Goal: Communication & Community: Share content

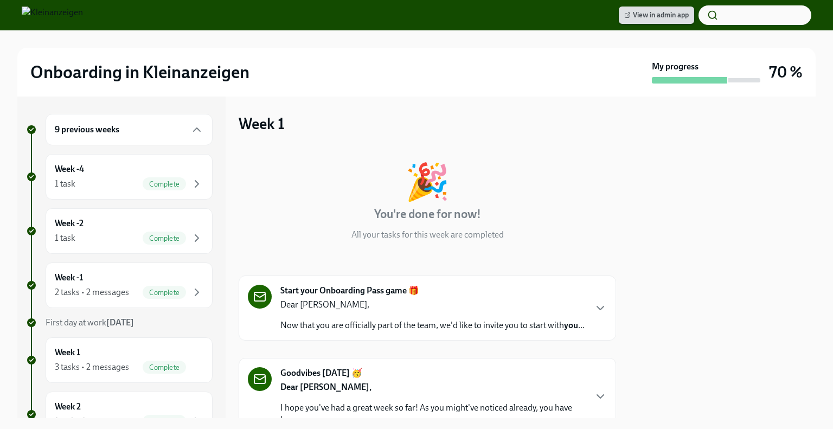
click at [628, 14] on icon at bounding box center [627, 15] width 7 height 7
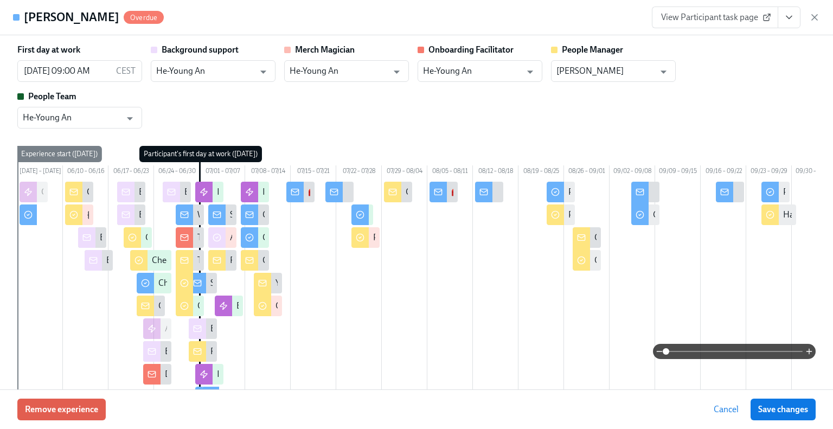
type input "He-Young An"
type input "Svetlana Heit"
type input "He-Young An"
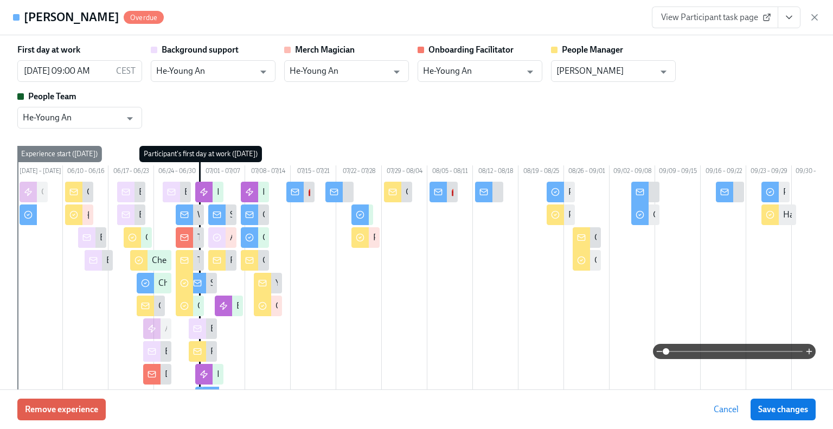
type input "He-Young An"
type input "Svetlana Heit"
type input "He-Young An"
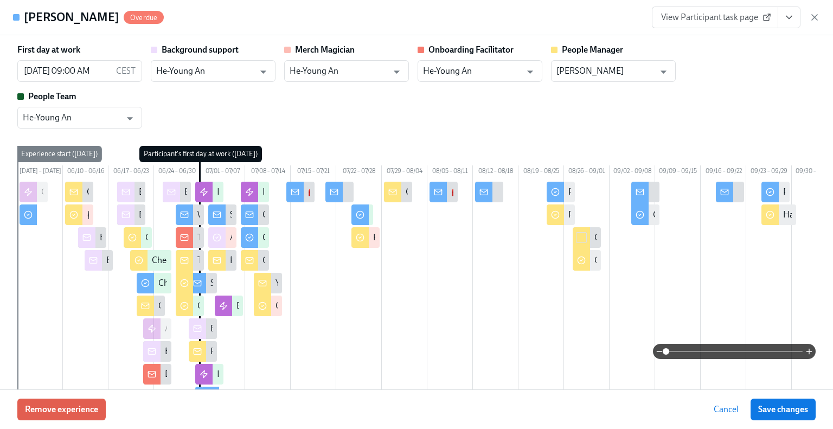
click at [830, 31] on div "Ranny Hartono Overdue View Participant task page" at bounding box center [416, 17] width 833 height 35
click at [813, 18] on icon "button" at bounding box center [814, 17] width 5 height 5
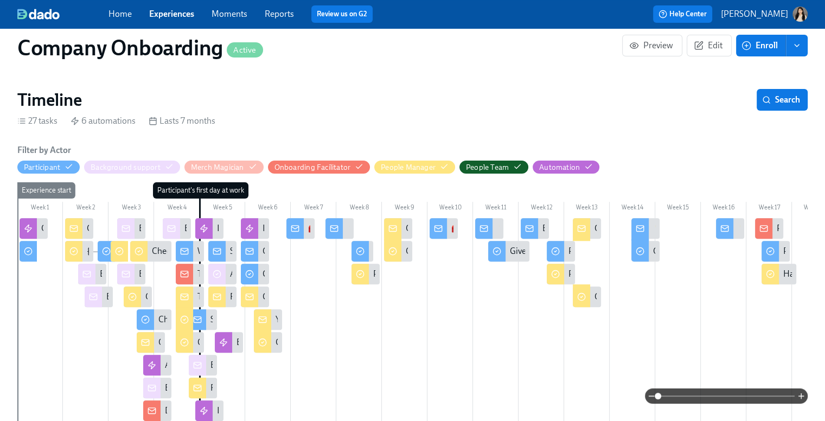
scroll to position [303, 0]
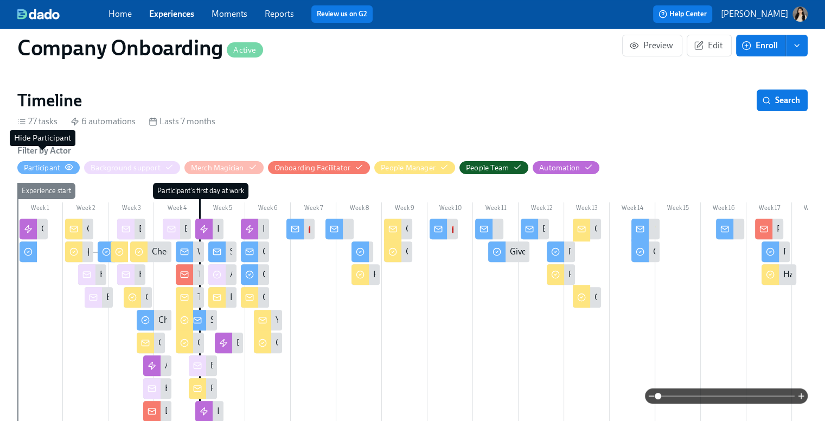
click at [60, 163] on div "Participant" at bounding box center [42, 168] width 36 height 10
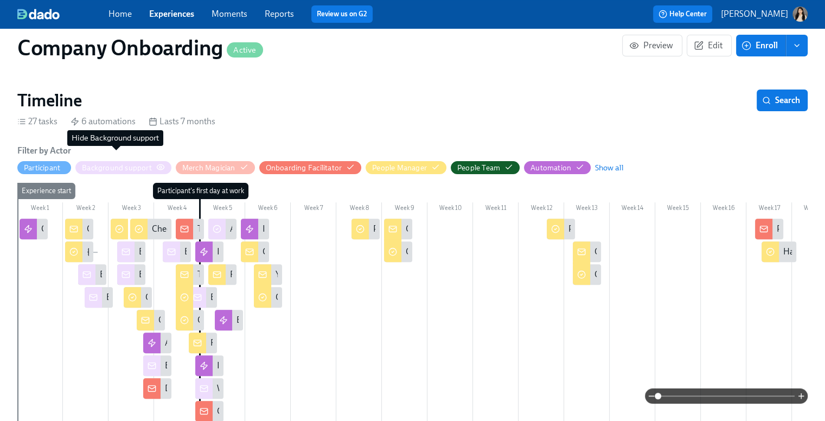
click at [139, 163] on div "Background support" at bounding box center [117, 168] width 70 height 10
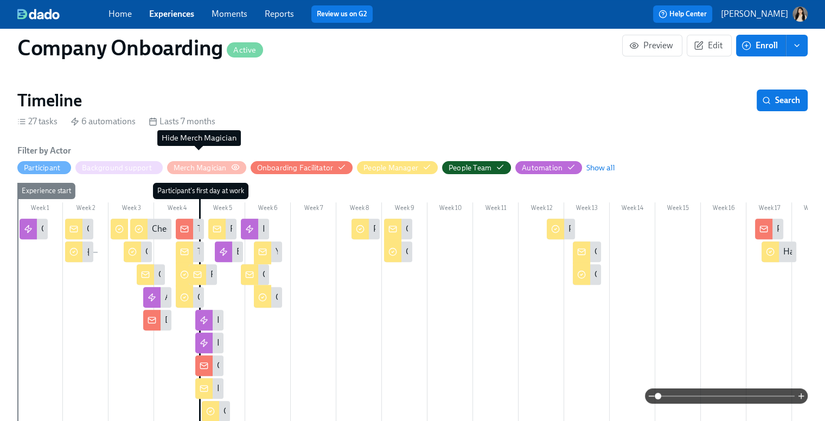
click at [211, 163] on div "Merch Magician" at bounding box center [200, 168] width 53 height 10
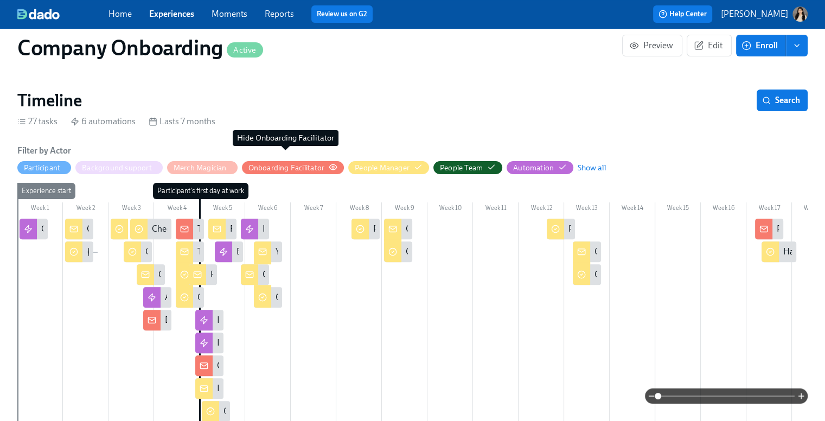
click at [301, 163] on div "Onboarding Facilitator" at bounding box center [286, 168] width 76 height 10
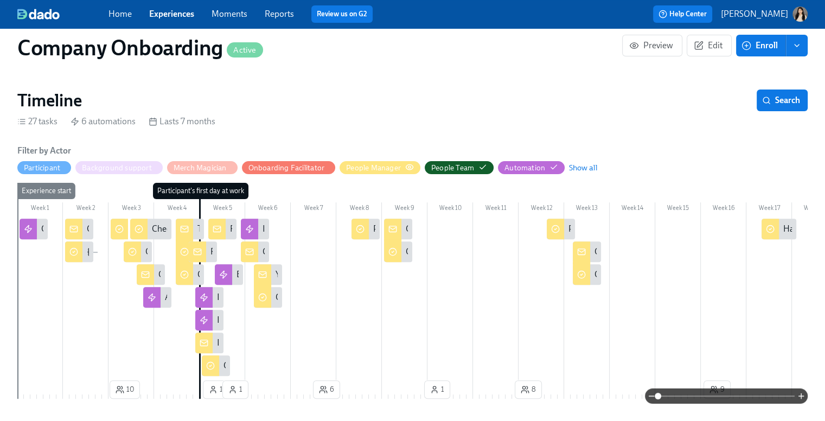
click at [398, 163] on div "People Manager" at bounding box center [373, 168] width 55 height 10
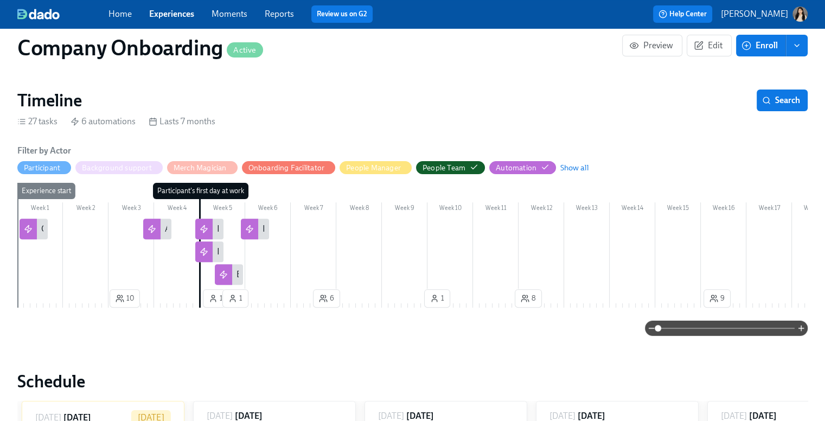
click at [453, 166] on div "Filter by Actor Participant Background support Merch Magician Onboarding Facili…" at bounding box center [412, 240] width 790 height 191
click at [461, 163] on div "People Team" at bounding box center [443, 168] width 43 height 10
click at [564, 162] on span "Show all" at bounding box center [565, 167] width 29 height 11
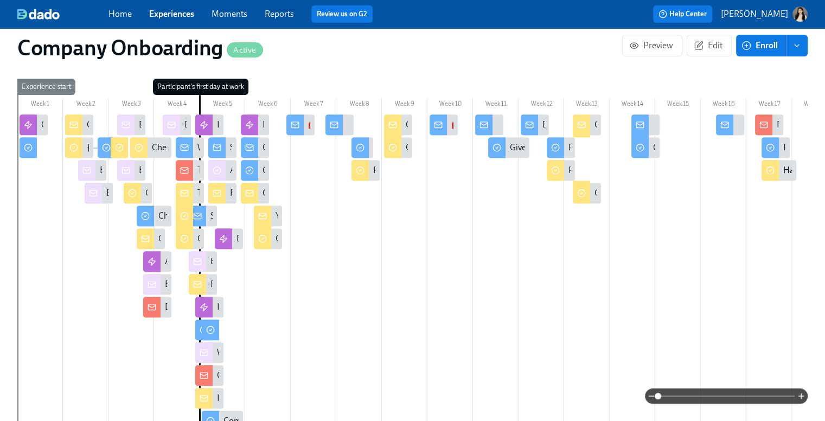
scroll to position [406, 0]
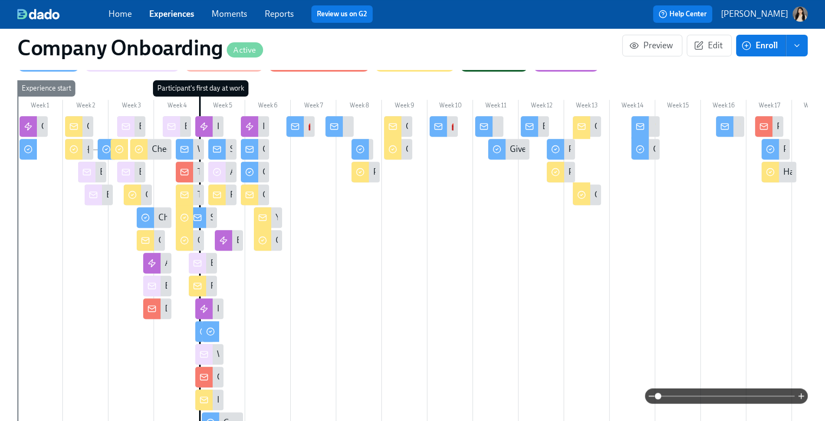
click at [80, 116] on div at bounding box center [73, 126] width 17 height 21
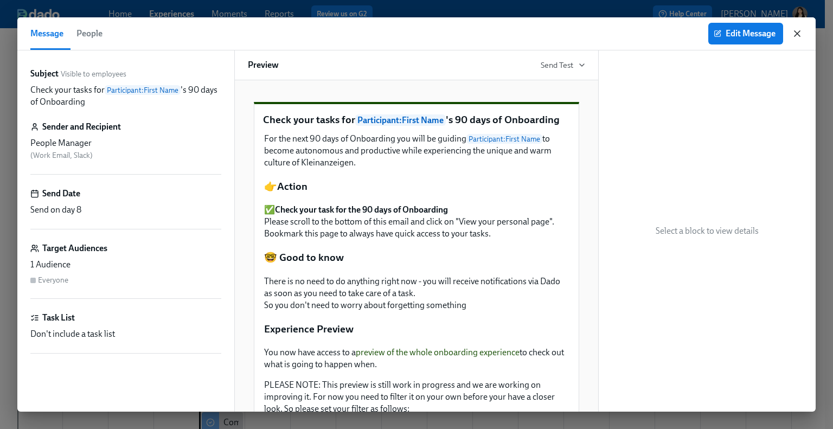
click at [798, 37] on icon "button" at bounding box center [797, 33] width 11 height 11
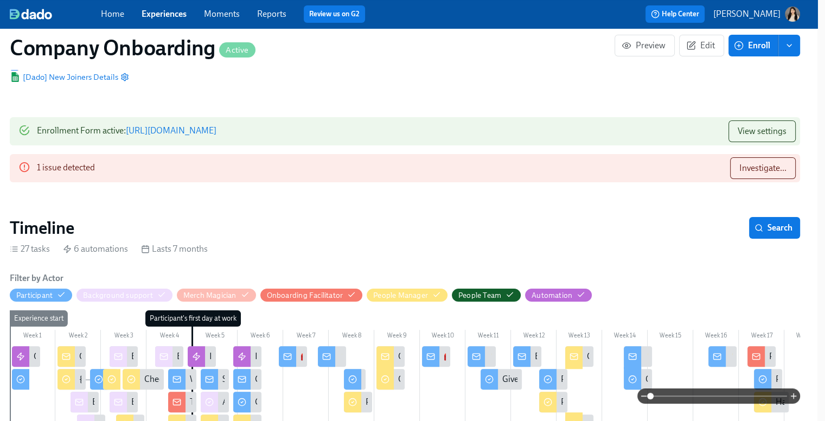
scroll to position [175, 8]
click at [763, 223] on span "Search" at bounding box center [774, 228] width 36 height 11
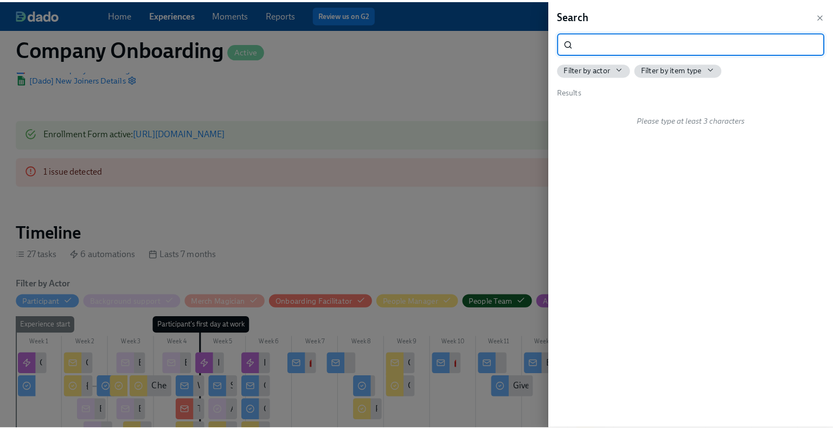
scroll to position [175, 2]
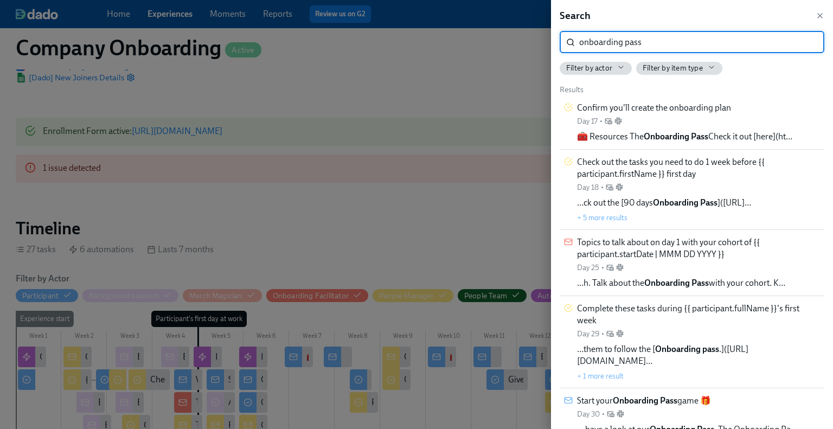
type input "onboarding pass"
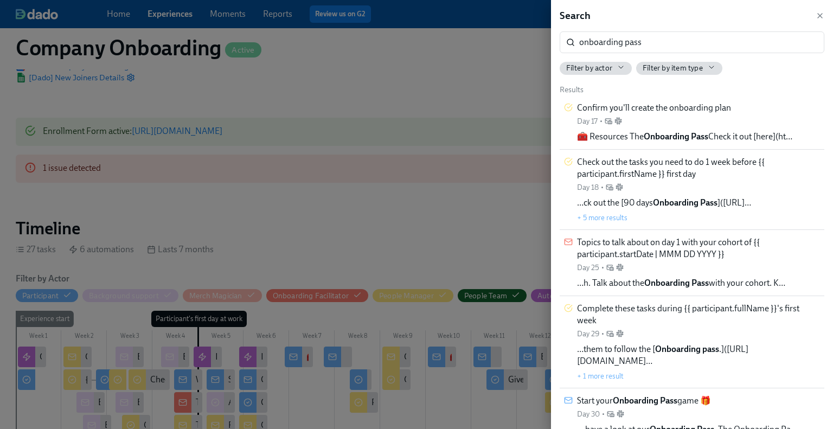
click at [606, 58] on div "Search onboarding pass ​ Filter by actor Filter by item type Results Confirm yo…" at bounding box center [692, 214] width 282 height 429
click at [607, 69] on div "Filter by actor" at bounding box center [595, 68] width 59 height 10
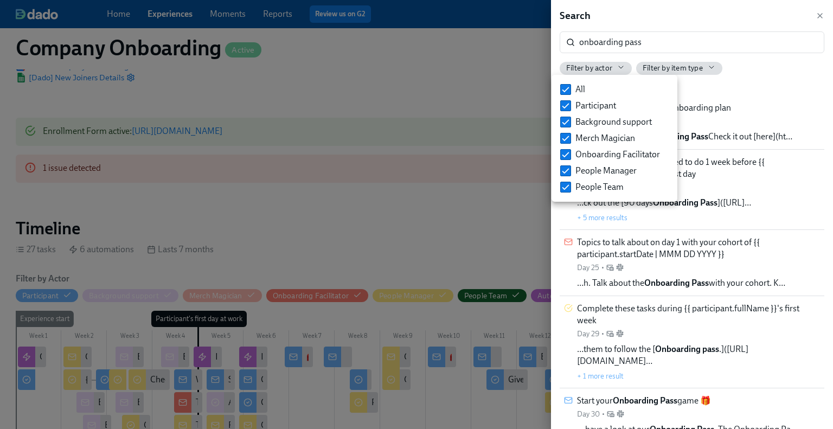
click at [668, 66] on div at bounding box center [416, 214] width 833 height 429
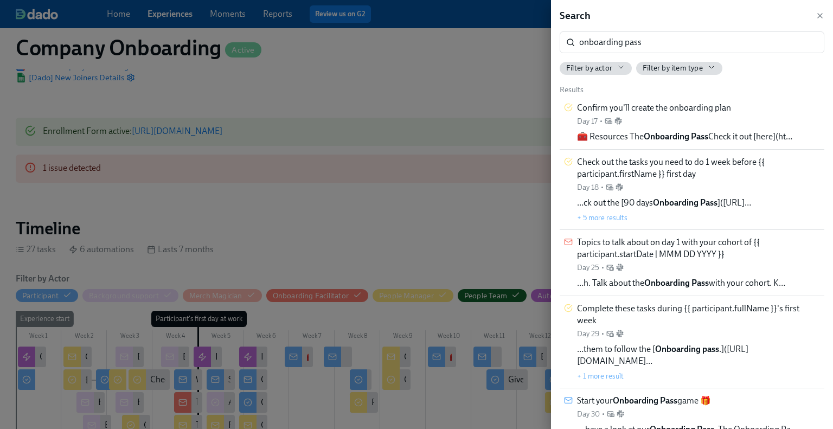
click at [668, 66] on span "Filter by item type" at bounding box center [673, 68] width 60 height 10
click at [627, 48] on div at bounding box center [416, 214] width 833 height 429
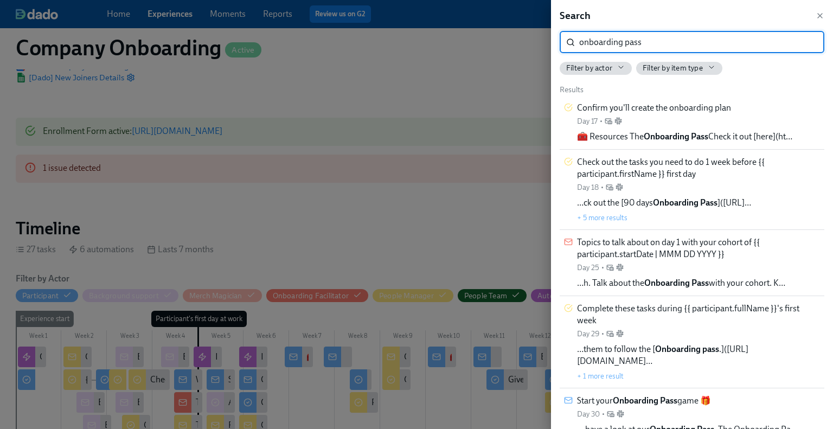
click at [637, 32] on input "onboarding pass" at bounding box center [701, 42] width 245 height 22
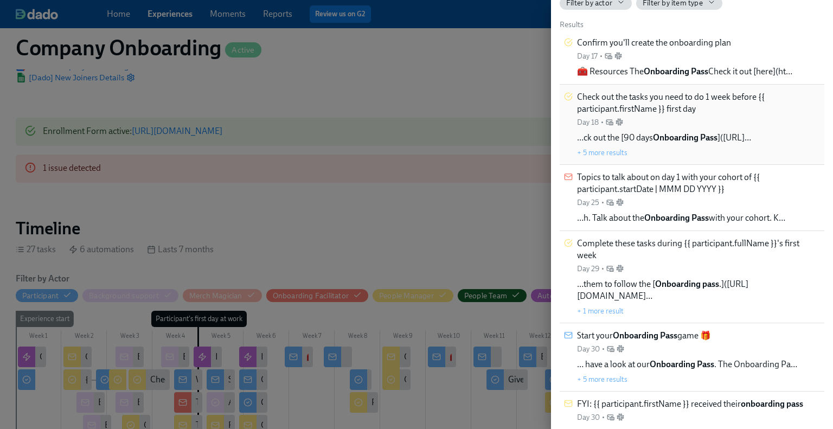
scroll to position [66, 0]
click at [666, 329] on span "Start your Onboarding Pass game 🎁" at bounding box center [644, 335] width 134 height 12
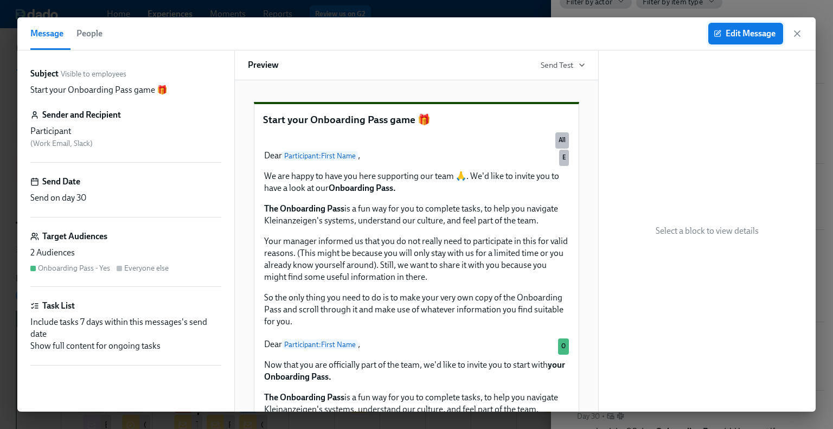
click at [754, 34] on span "Edit Message" at bounding box center [746, 33] width 60 height 11
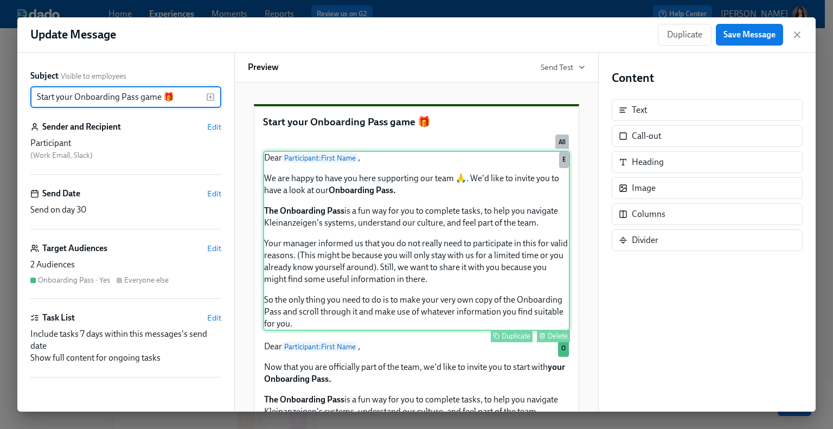
click at [439, 331] on div "Dear Participant : First Name , We are happy to have you here supporting our te…" at bounding box center [416, 241] width 307 height 180
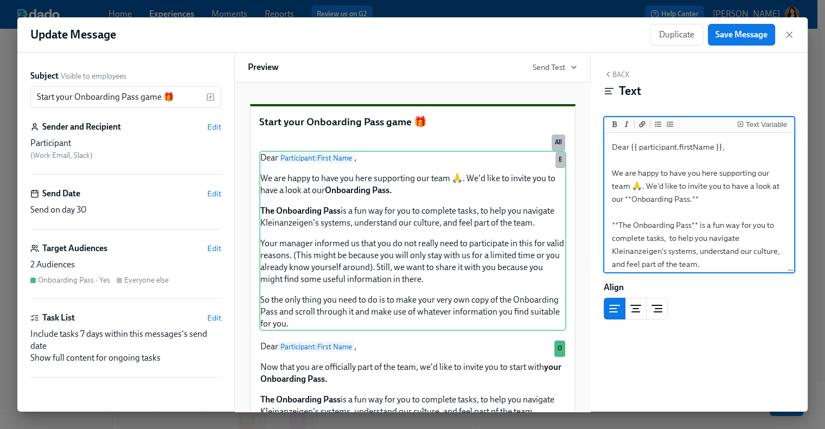
click at [684, 185] on textarea "Dear {{ participant.firstName }}, We are happy to have you here supporting our …" at bounding box center [698, 283] width 185 height 297
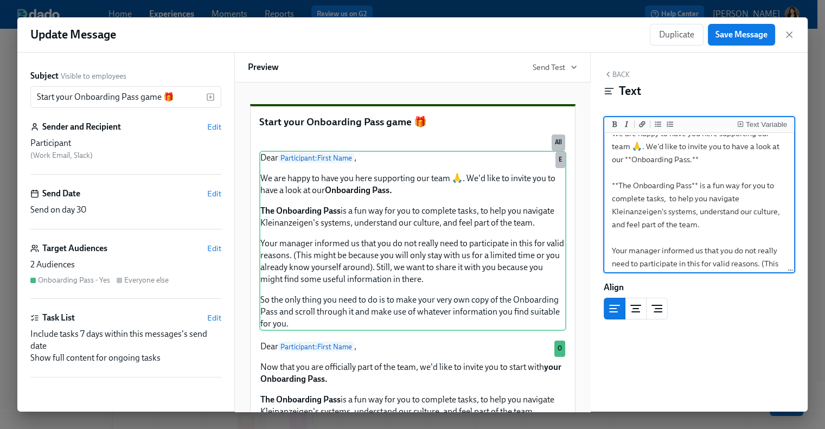
scroll to position [213, 0]
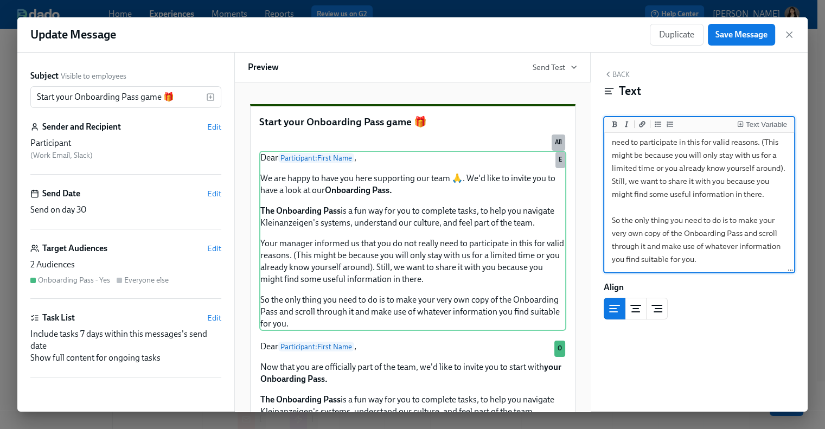
click at [766, 221] on textarea "Dear {{ participant.firstName }}, We are happy to have you here supporting our …" at bounding box center [698, 122] width 185 height 297
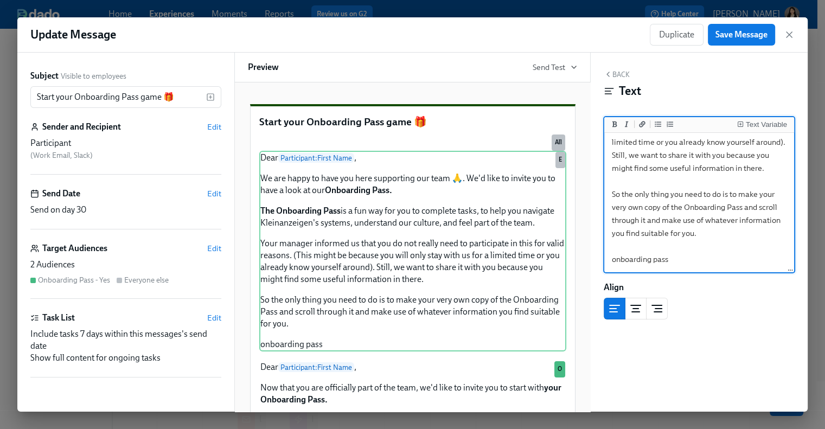
click at [644, 246] on textarea "Dear {{ participant.firstName }}, We are happy to have you here supporting our …" at bounding box center [698, 109] width 185 height 323
click at [646, 127] on button "Add a link" at bounding box center [642, 124] width 11 height 11
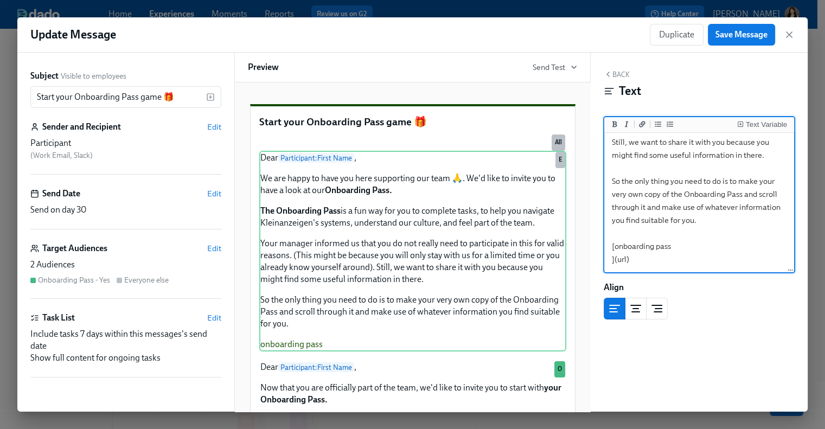
click at [620, 260] on textarea "Dear {{ participant.firstName }}, We are happy to have you here supporting our …" at bounding box center [698, 103] width 185 height 336
paste textarea "Issue Creating New Password with Initial Access Data"
click at [622, 254] on textarea "Dear {{ participant.firstName }}, We are happy to have you here supporting our …" at bounding box center [698, 103] width 185 height 336
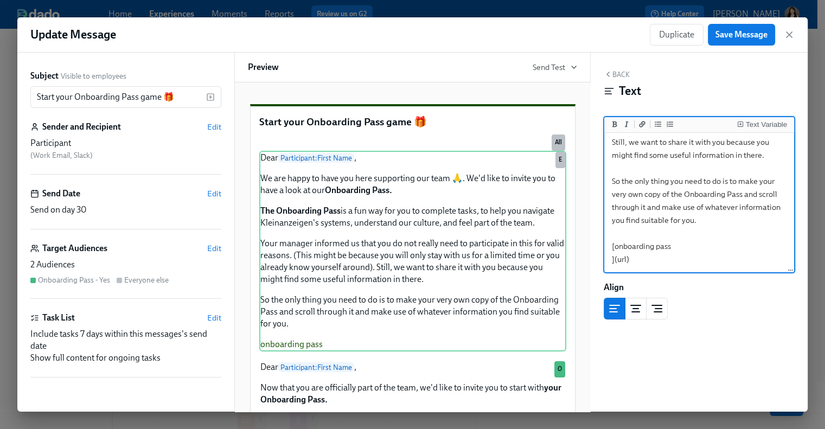
click at [622, 254] on textarea "Dear {{ participant.firstName }}, We are happy to have you here supporting our …" at bounding box center [698, 103] width 185 height 336
paste textarea "https://docs.google.com/presentation/d/1_74rS4RsM9RPx2usnFiPfyQknc-joMmo2btI9gF…"
click at [688, 243] on textarea "Dear {{ participant.firstName }}, We are happy to have you here supporting our …" at bounding box center [698, 103] width 185 height 336
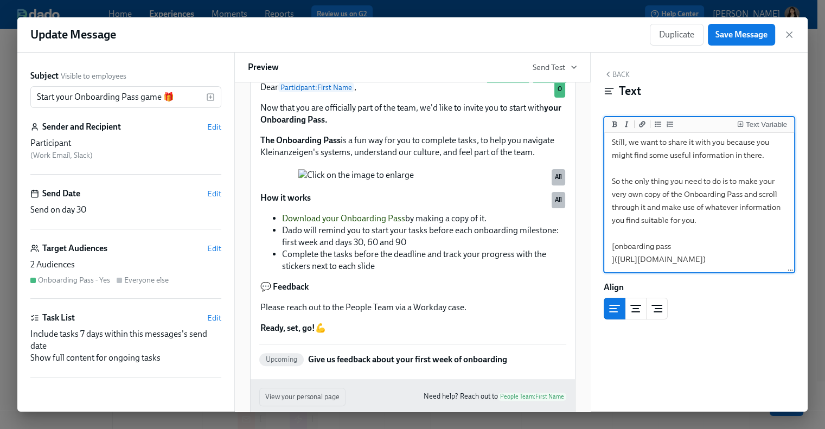
scroll to position [268, 0]
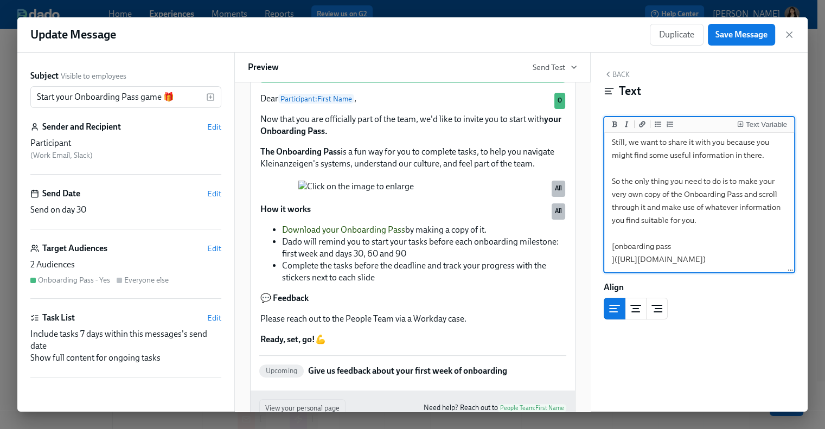
click at [678, 192] on textarea "Dear {{ participant.firstName }}, We are happy to have you here supporting our …" at bounding box center [698, 103] width 185 height 336
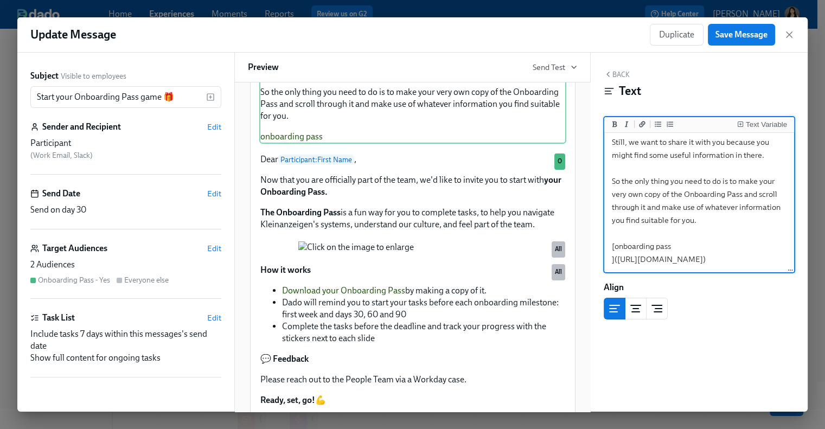
scroll to position [221, 0]
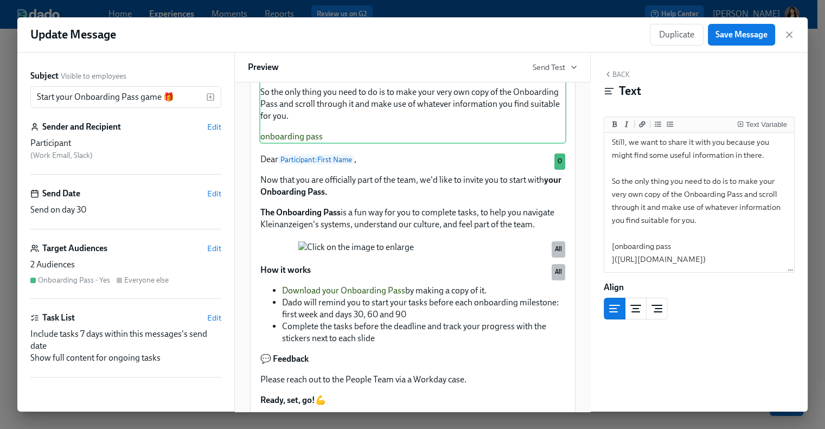
click at [690, 374] on div "Back Text Text Variable Dear {{ participant.firstName }}, We are happy to have …" at bounding box center [698, 232] width 217 height 359
click at [701, 165] on textarea "Dear {{ participant.firstName }}, We are happy to have you here supporting our …" at bounding box center [698, 103] width 185 height 336
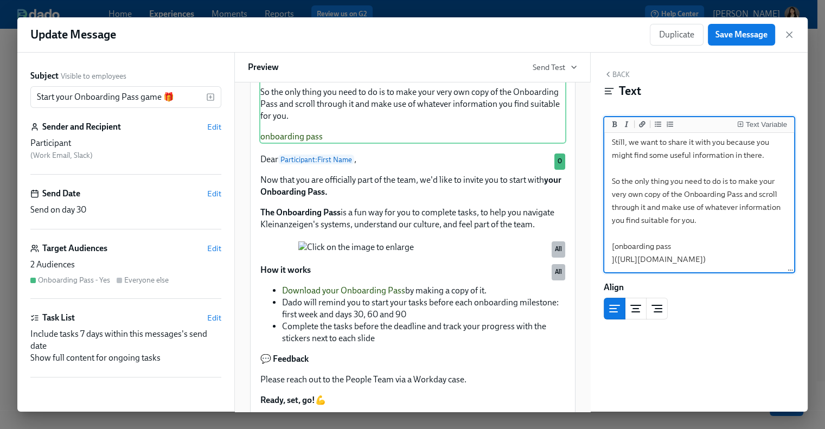
scroll to position [286, 0]
drag, startPoint x: 662, startPoint y: 262, endPoint x: 599, endPoint y: 201, distance: 87.8
click at [599, 201] on div "Back Text Text Variable Dear {{ participant.firstName }}, We are happy to have …" at bounding box center [698, 232] width 217 height 359
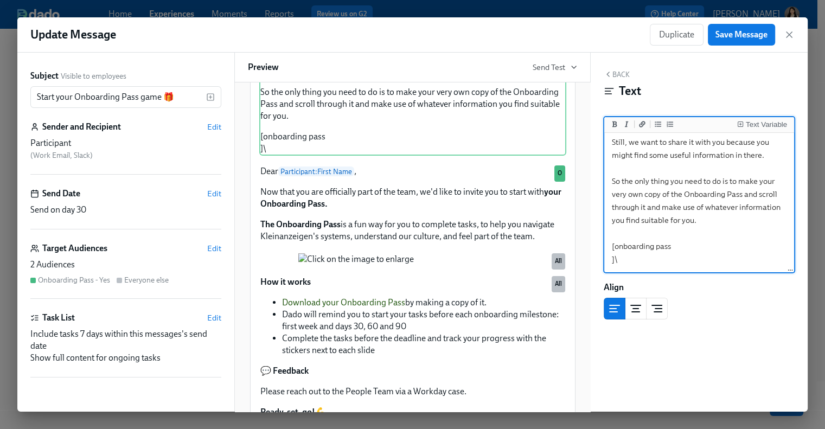
scroll to position [239, 0]
drag, startPoint x: 614, startPoint y: 219, endPoint x: 631, endPoint y: 241, distance: 28.2
click at [631, 241] on textarea "Dear {{ participant.firstName }}, We are happy to have you here supporting our …" at bounding box center [698, 103] width 185 height 336
click at [637, 247] on textarea "Dear {{ participant.firstName }}, We are happy to have you here supporting our …" at bounding box center [698, 103] width 185 height 336
click at [626, 228] on textarea "Dear {{ participant.firstName }}, We are happy to have you here supporting our …" at bounding box center [698, 103] width 185 height 336
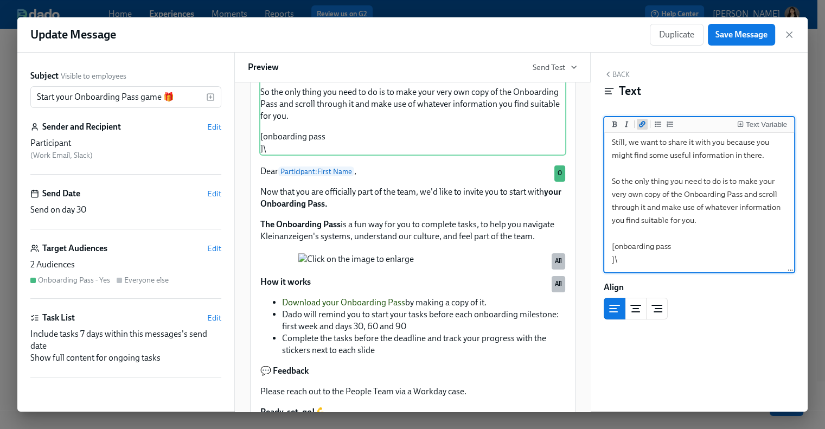
click at [642, 125] on icon "Add a link" at bounding box center [642, 124] width 7 height 6
click at [648, 231] on textarea "Dear {{ participant.firstName }}, We are happy to have you here supporting our …" at bounding box center [698, 103] width 185 height 336
drag, startPoint x: 648, startPoint y: 231, endPoint x: 593, endPoint y: 222, distance: 56.5
click at [593, 222] on div "Back Text Text Variable Dear {{ participant.firstName }}, We are happy to have …" at bounding box center [698, 232] width 217 height 359
click at [645, 127] on button "Add a link" at bounding box center [642, 124] width 11 height 11
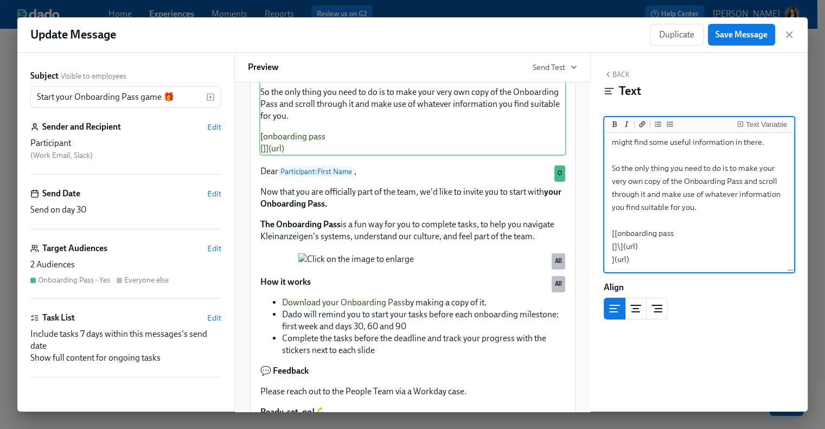
click at [639, 220] on textarea "Dear {{ participant.firstName }}, We are happy to have you here supporting our …" at bounding box center [698, 96] width 185 height 349
type textarea "Dear {{ participant.firstName }}, We are happy to have you here supporting our …"
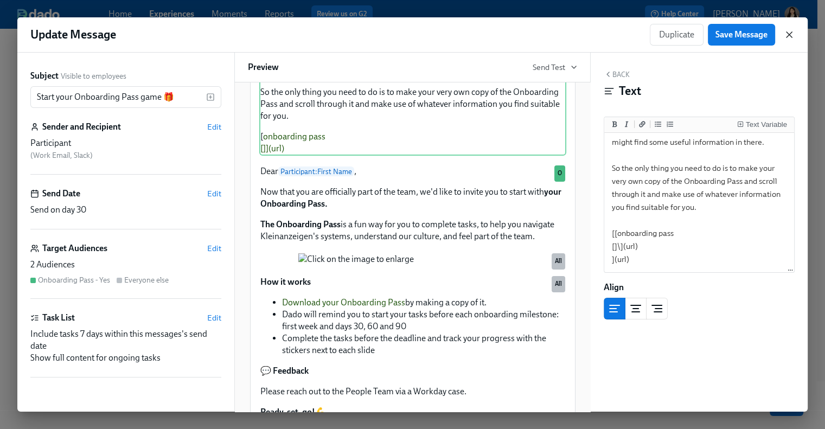
click at [791, 36] on icon "button" at bounding box center [789, 34] width 11 height 11
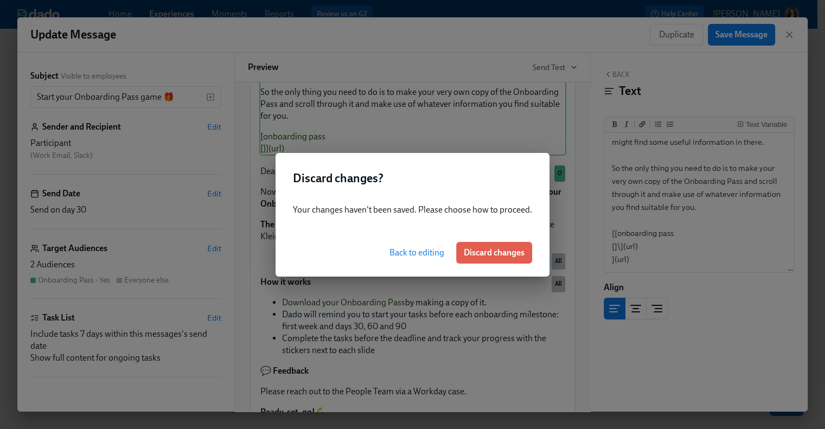
click at [505, 265] on div "Back to editing Discard changes" at bounding box center [412, 253] width 274 height 48
click at [506, 258] on button "Discard changes" at bounding box center [494, 253] width 76 height 22
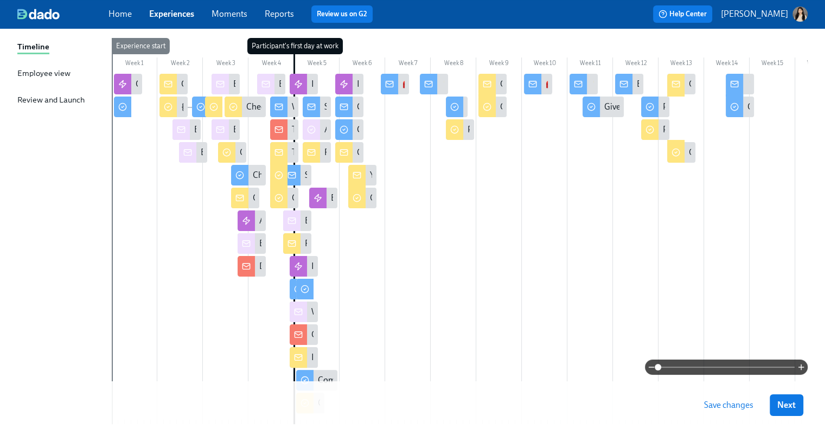
scroll to position [152, 0]
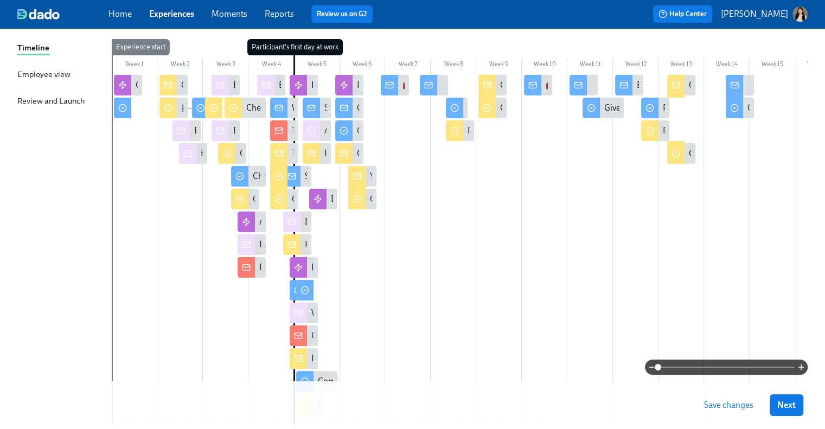
click at [201, 106] on icon at bounding box center [200, 108] width 9 height 9
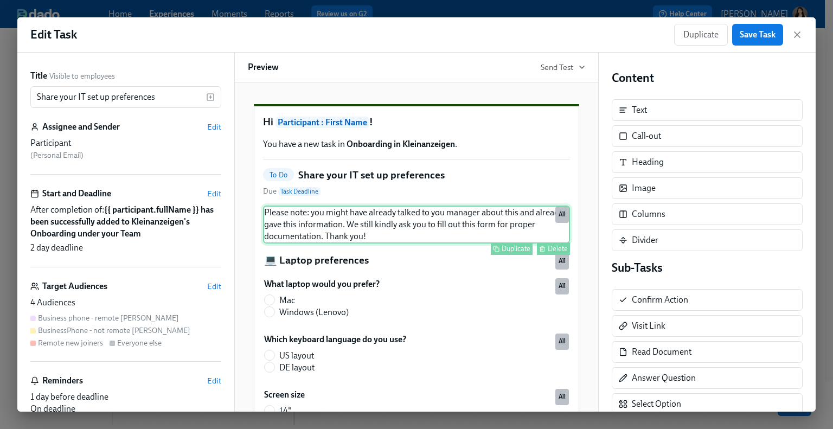
click at [425, 239] on div "Please note: you might have already talked to you manager about this and alread…" at bounding box center [416, 225] width 307 height 38
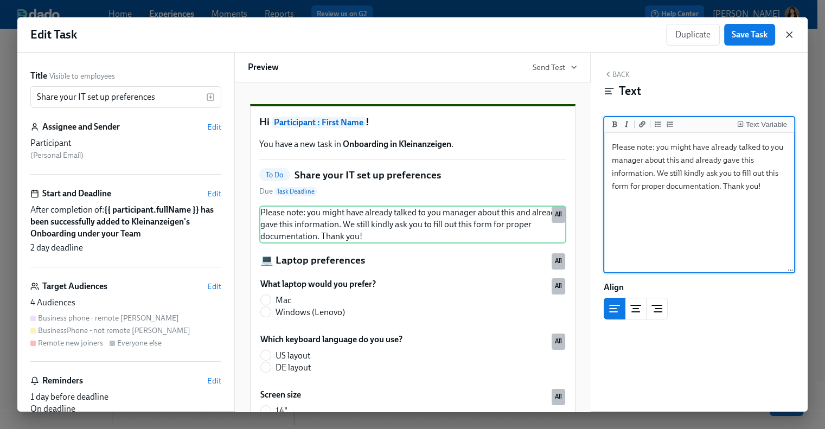
click at [789, 36] on icon "button" at bounding box center [789, 34] width 11 height 11
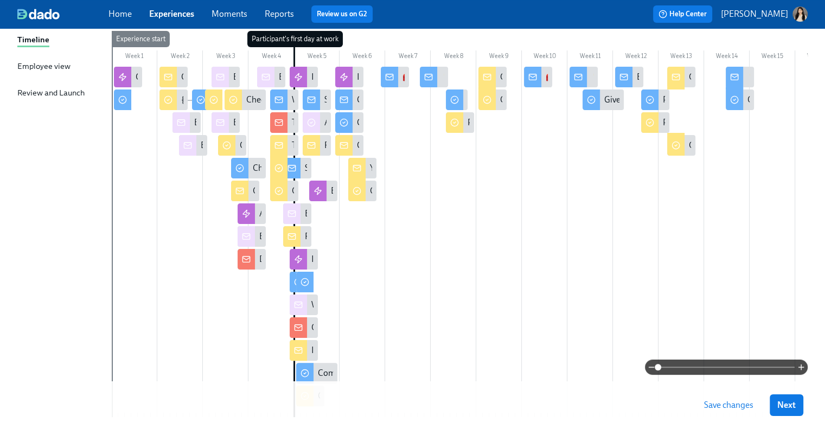
scroll to position [159, 0]
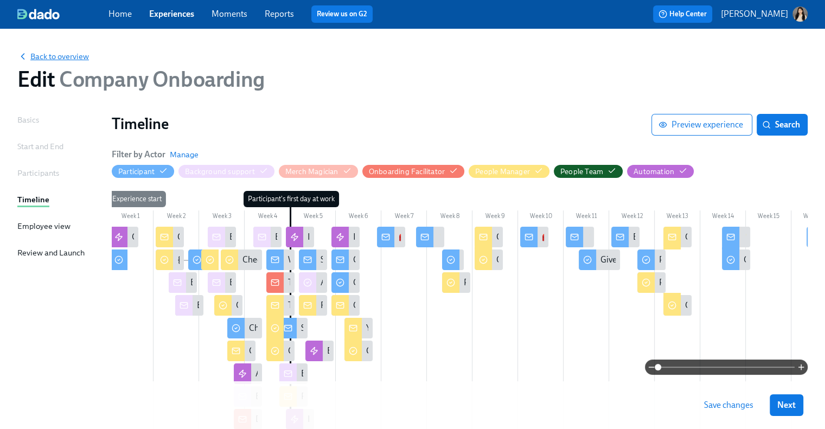
click at [62, 55] on span "Back to overview" at bounding box center [53, 56] width 72 height 11
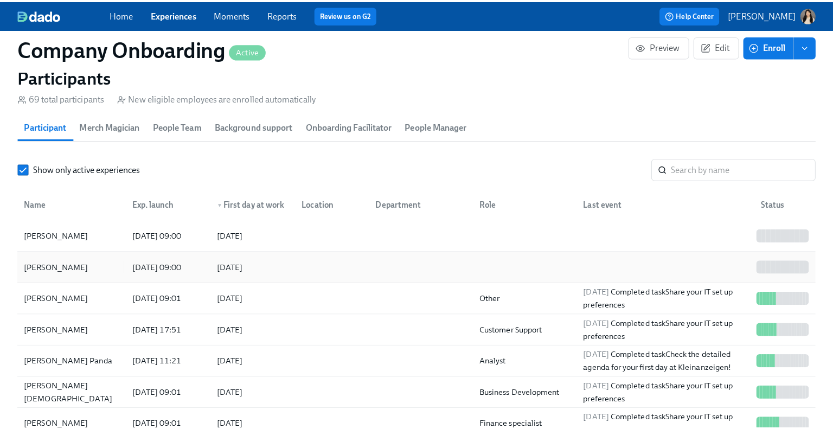
scroll to position [33, 0]
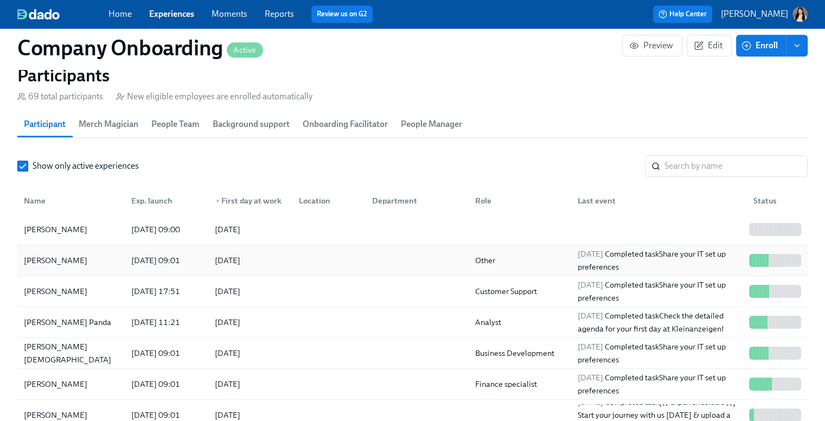
click at [62, 254] on div "Jasmin Felicitas Hakenmüller" at bounding box center [56, 260] width 72 height 13
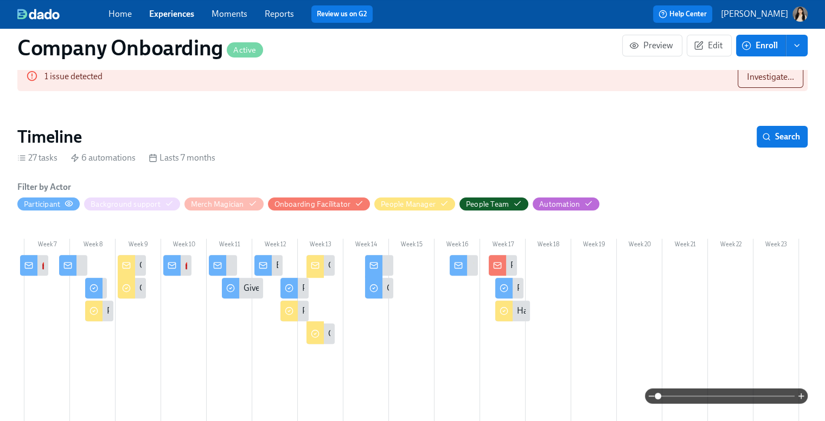
scroll to position [264, 0]
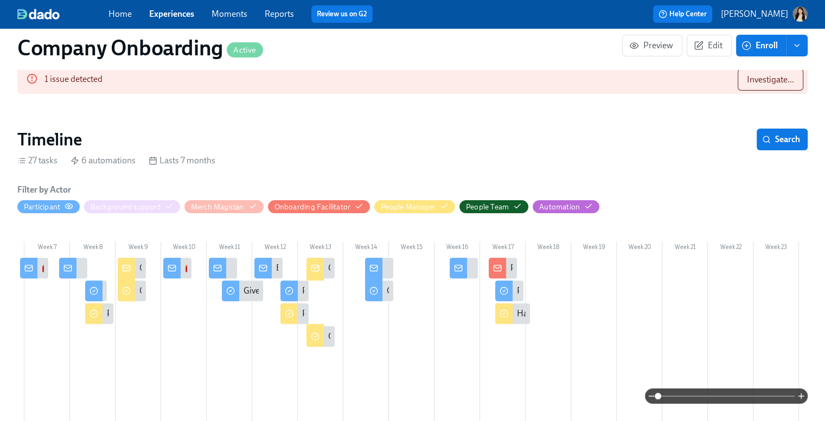
click at [61, 202] on div "Participant" at bounding box center [48, 207] width 49 height 10
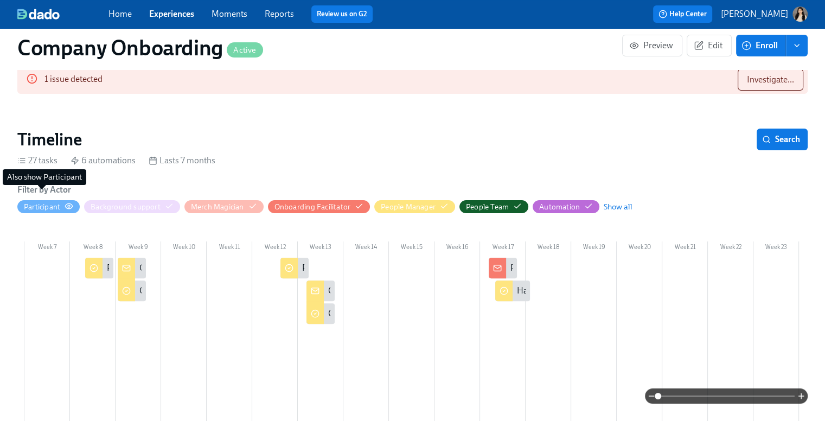
click at [55, 202] on div "Participant" at bounding box center [42, 207] width 36 height 10
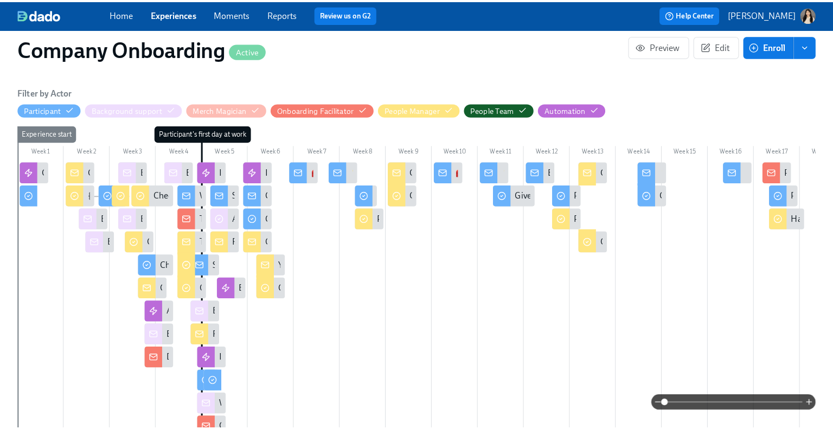
scroll to position [363, 0]
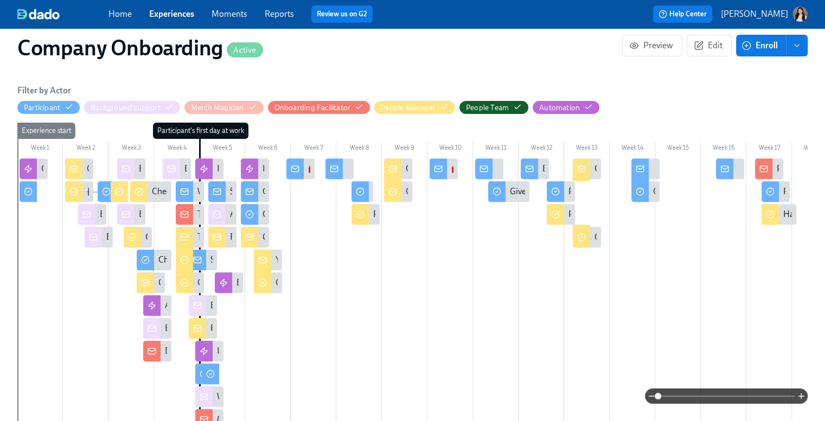
click at [299, 159] on div at bounding box center [294, 168] width 17 height 21
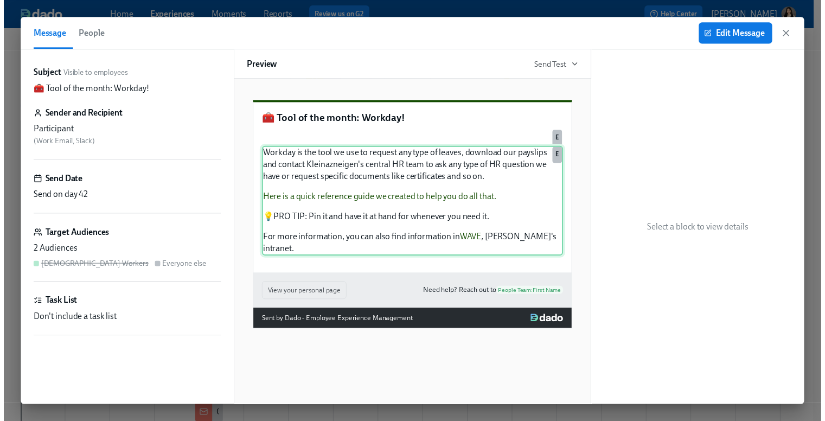
scroll to position [56, 0]
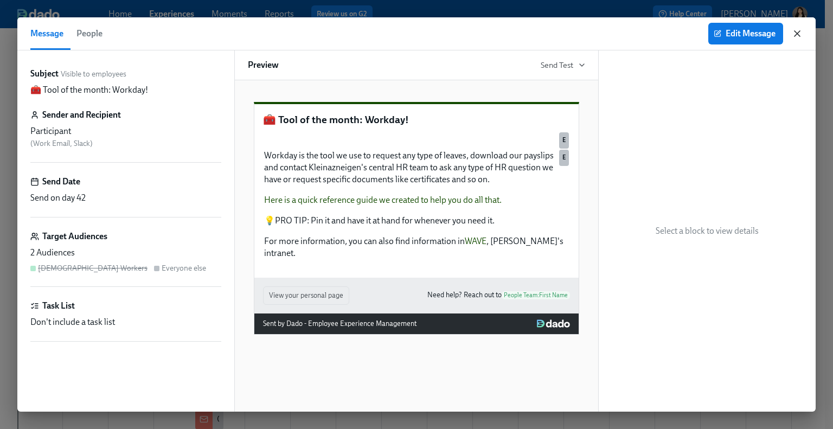
click at [801, 30] on icon "button" at bounding box center [797, 33] width 11 height 11
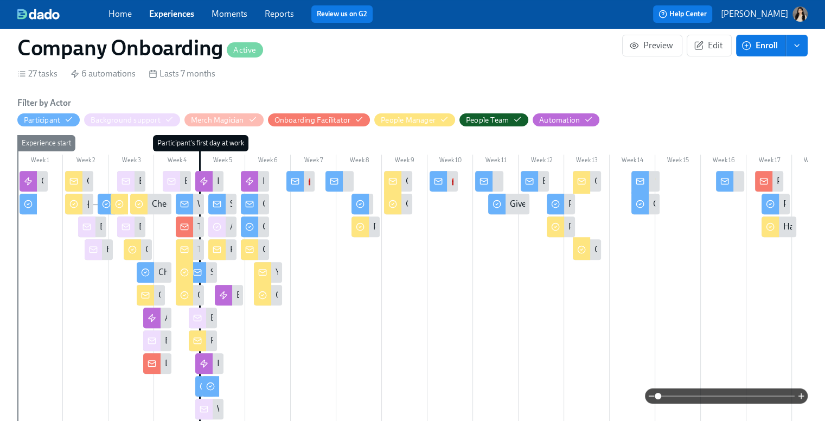
scroll to position [367, 0]
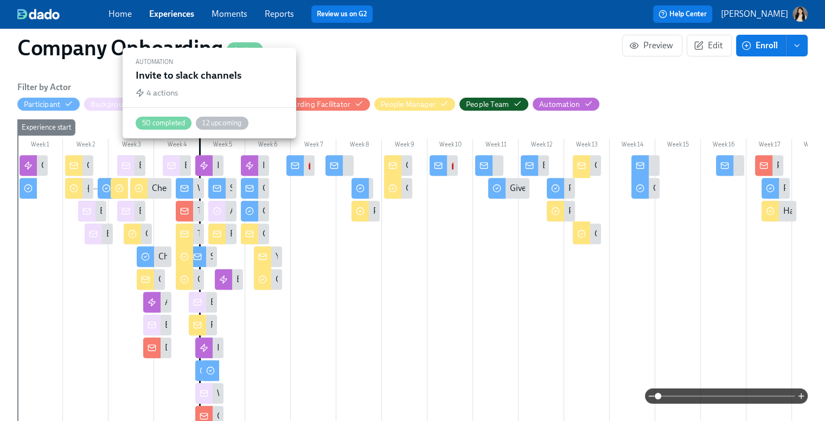
click at [207, 155] on div at bounding box center [203, 165] width 17 height 21
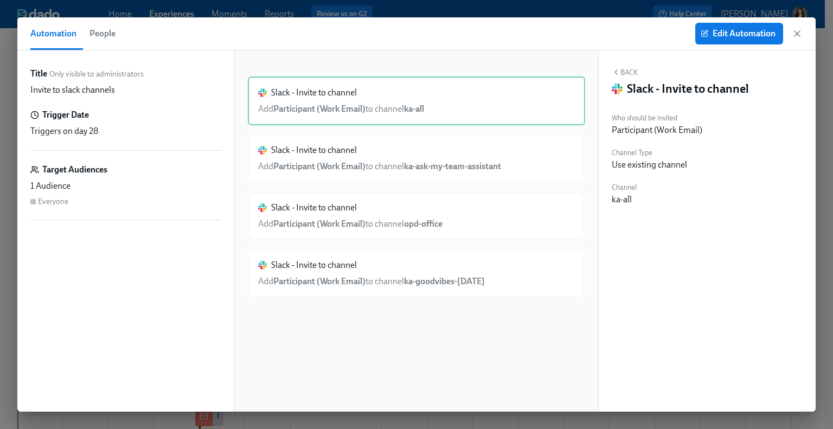
click at [799, 41] on div "Edit Automation" at bounding box center [748, 34] width 107 height 22
click at [799, 34] on icon "button" at bounding box center [797, 33] width 11 height 11
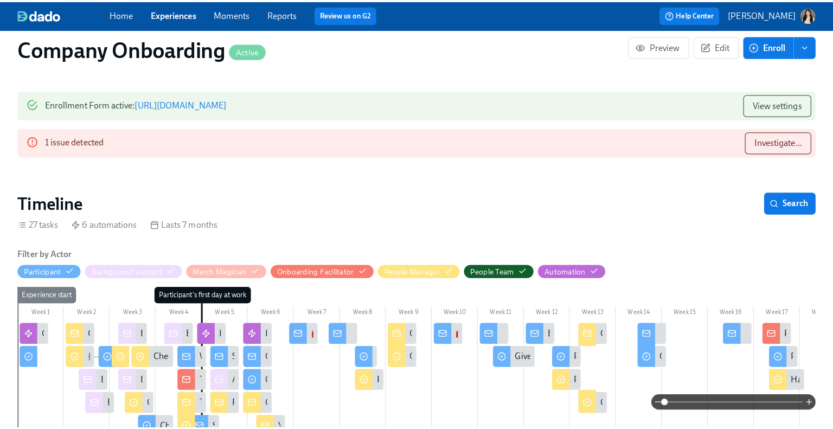
scroll to position [184, 0]
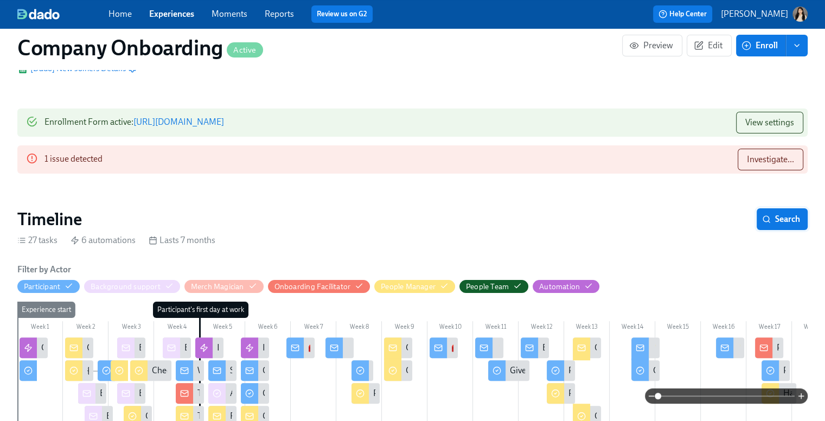
click at [779, 214] on span "Search" at bounding box center [782, 219] width 36 height 11
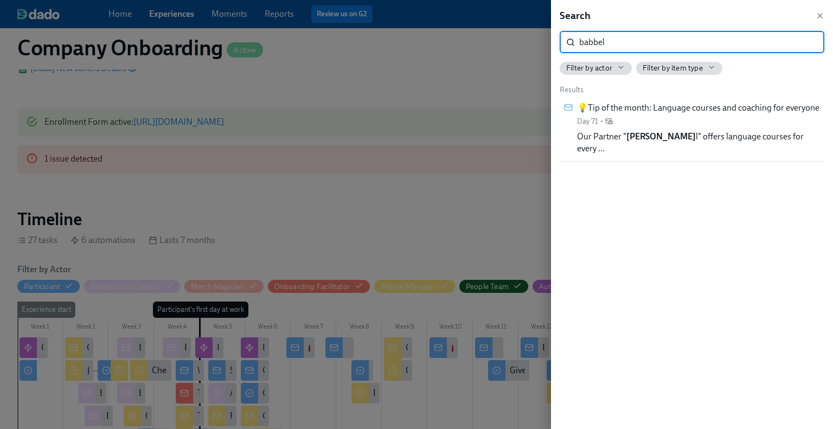
type input "babbel"
click at [659, 143] on span "Our Partner " Babbel " offers language courses for every…" at bounding box center [681, 137] width 208 height 12
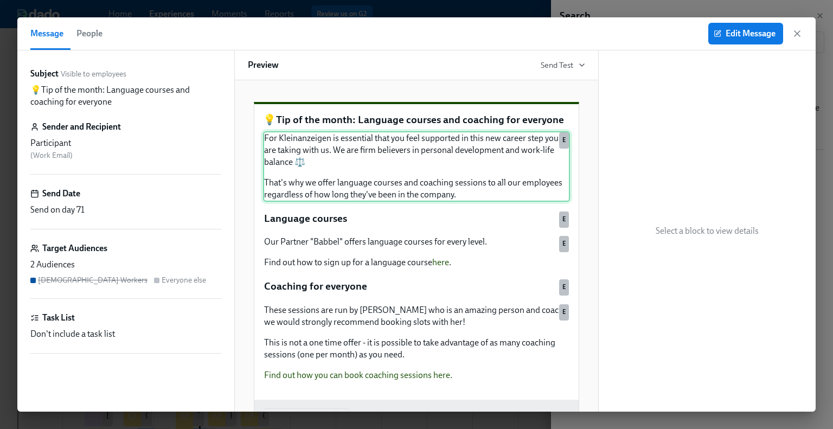
click at [471, 202] on div "For Kleinanzeigen is essential that you feel supported in this new career step …" at bounding box center [416, 166] width 307 height 70
click at [457, 202] on div "For Kleinanzeigen is essential that you feel supported in this new career step …" at bounding box center [416, 166] width 307 height 70
click at [398, 188] on div "For Kleinanzeigen is essential that you feel supported in this new career step …" at bounding box center [416, 166] width 307 height 70
click at [727, 36] on span "Edit Message" at bounding box center [746, 33] width 60 height 11
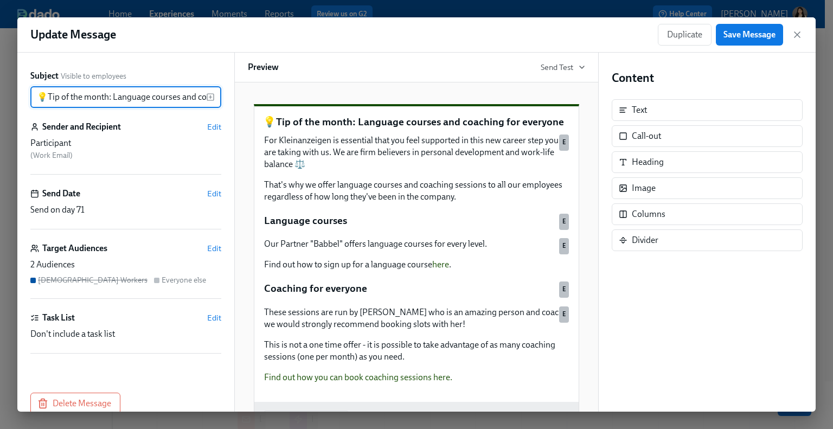
scroll to position [0, 82]
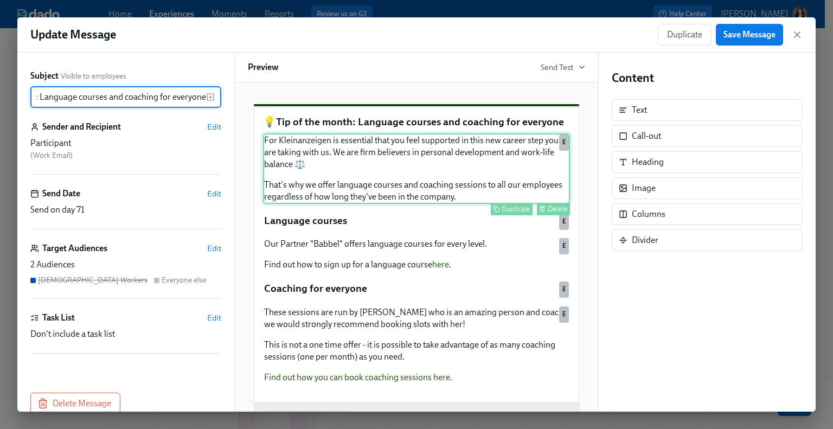
click at [469, 198] on div "For Kleinanzeigen is essential that you feel supported in this new career step …" at bounding box center [416, 168] width 307 height 70
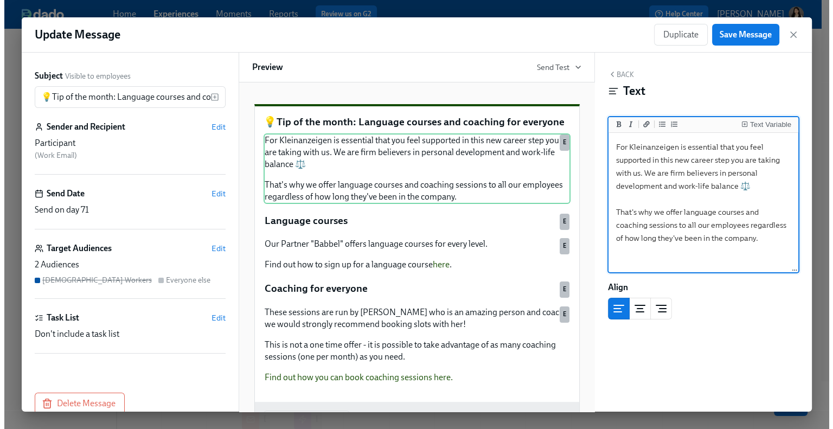
scroll to position [30, 0]
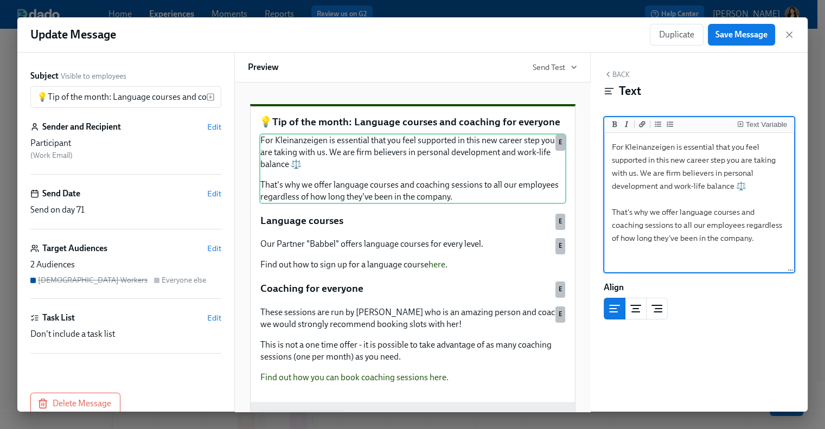
click at [635, 237] on textarea "For Kleinanzeigen is essential that you feel supported in this new career step …" at bounding box center [698, 203] width 185 height 136
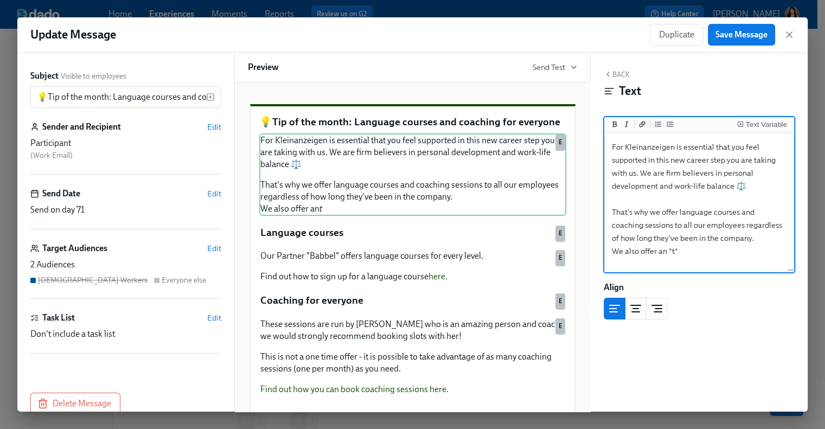
click at [709, 240] on textarea "For Kleinanzeigen is essential that you feel supported in this new career step …" at bounding box center [698, 203] width 185 height 136
type textarea "For Kleinanzeigen is essential that you feel supported in this new career step …"
click at [789, 34] on icon "button" at bounding box center [788, 34] width 5 height 5
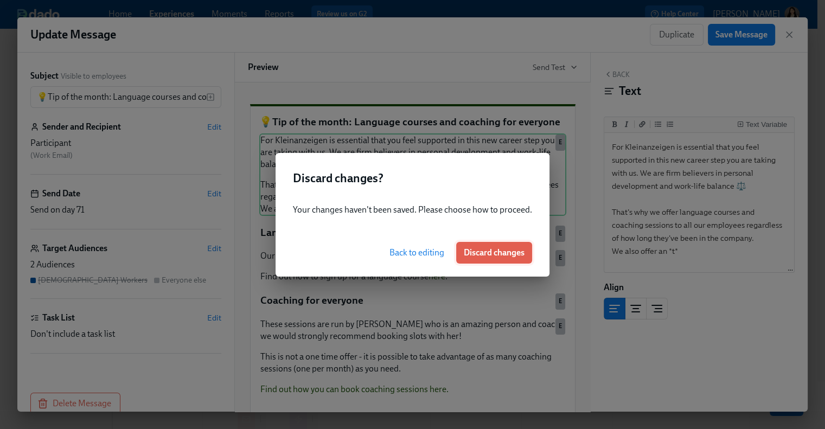
click at [490, 249] on span "Discard changes" at bounding box center [494, 252] width 61 height 11
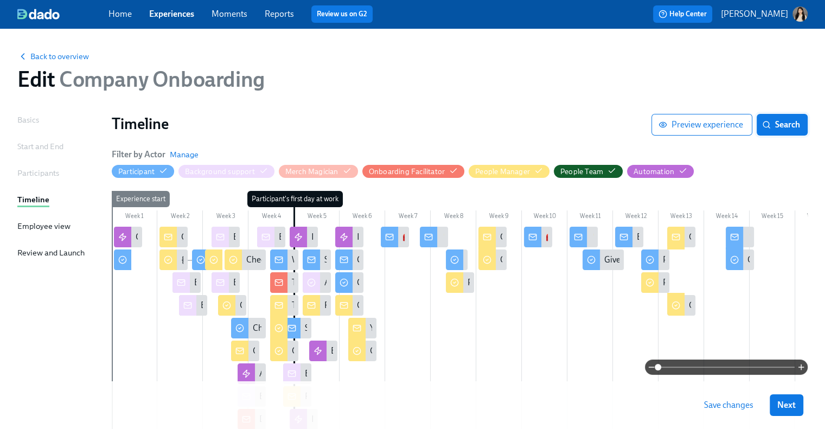
click at [795, 118] on button "Search" at bounding box center [781, 125] width 51 height 22
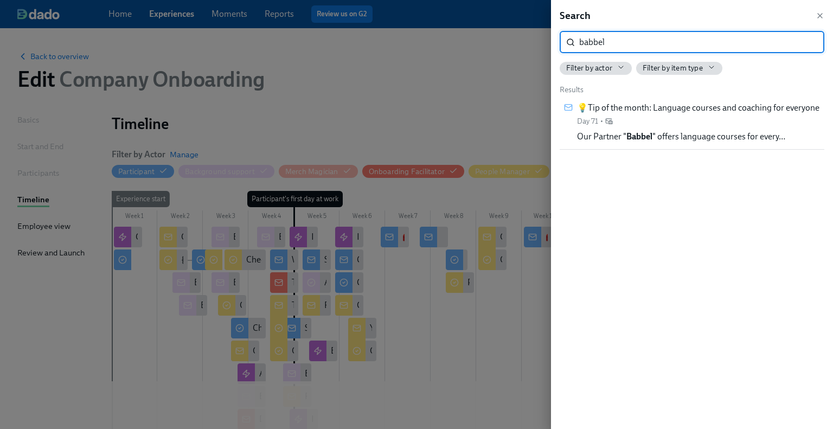
type input "babbel"
click at [683, 126] on div "💡Tip of the month: Language courses and coaching for everyone Day 71 •" at bounding box center [698, 114] width 242 height 24
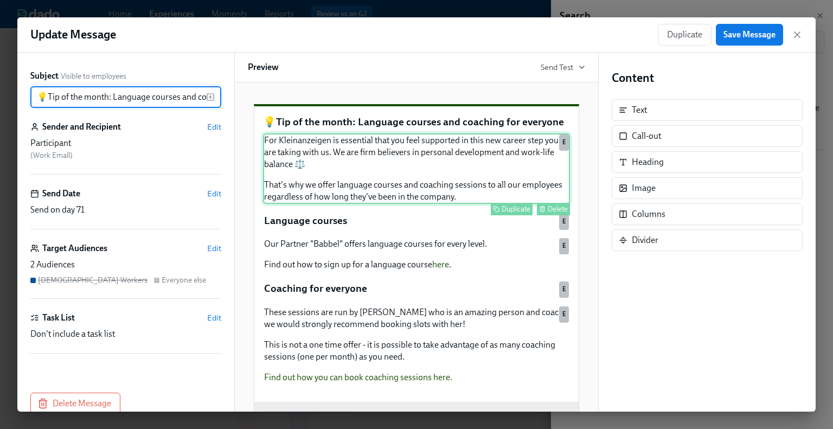
click at [428, 187] on div "For Kleinanzeigen is essential that you feel supported in this new career step …" at bounding box center [416, 168] width 307 height 70
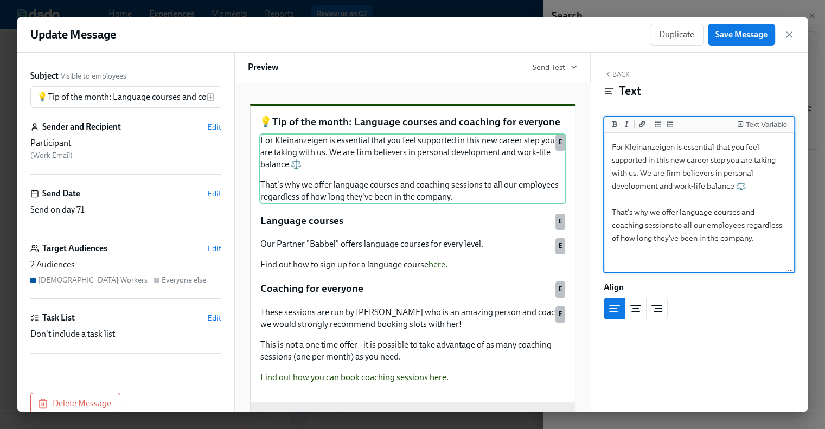
click at [676, 254] on textarea "For Kleinanzeigen is essential that you feel supported in this new career step …" at bounding box center [698, 203] width 185 height 136
click at [633, 245] on textarea "For Kleinanzeigen is essential that you feel supported in this new career step …" at bounding box center [698, 203] width 185 height 136
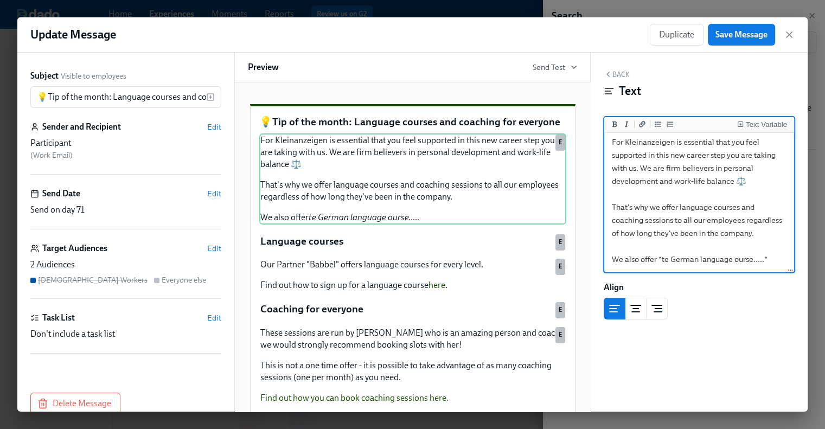
drag, startPoint x: 771, startPoint y: 249, endPoint x: 608, endPoint y: 243, distance: 163.3
click at [608, 243] on textarea "For Kleinanzeigen is essential that you feel supported in this new career step …" at bounding box center [698, 200] width 185 height 141
type textarea "For Kleinanzeigen is essential that you feel supported in this new career step …"
click at [788, 36] on icon "button" at bounding box center [789, 34] width 11 height 11
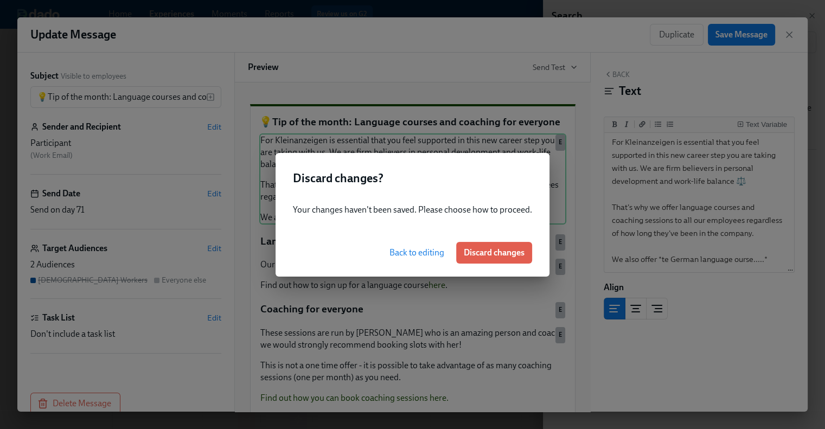
click at [410, 254] on span "Back to editing" at bounding box center [416, 252] width 55 height 11
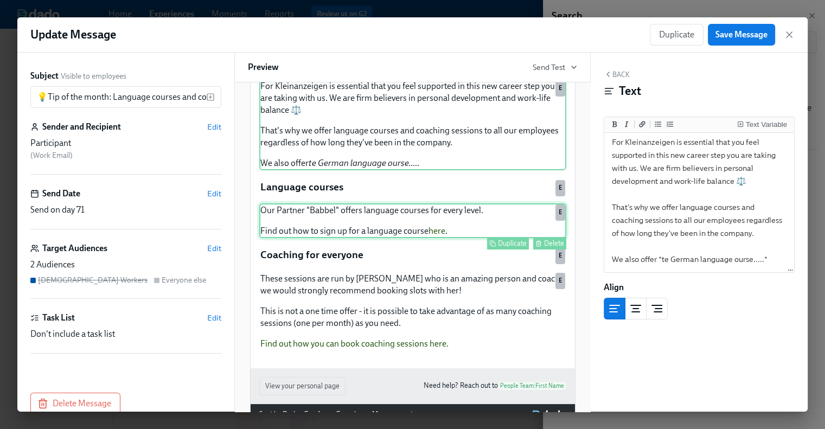
scroll to position [55, 0]
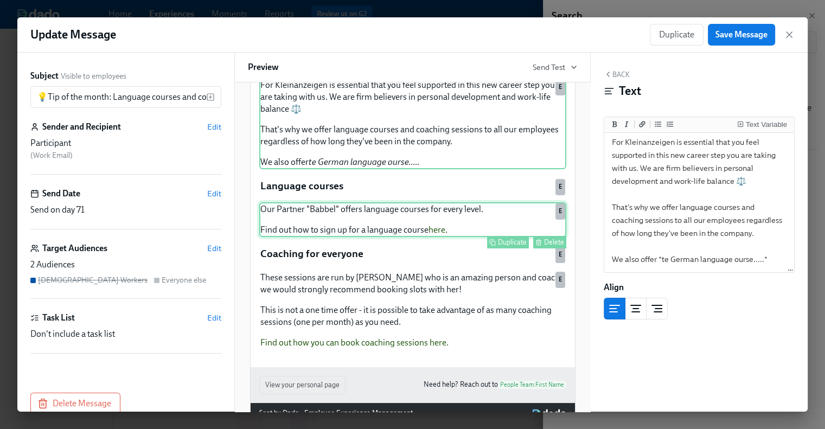
click at [551, 246] on div "Delete" at bounding box center [554, 242] width 20 height 8
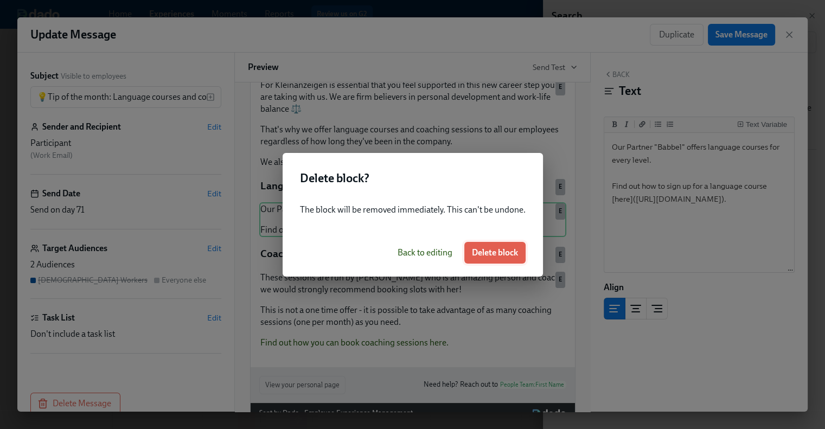
click at [510, 258] on button "Delete block" at bounding box center [494, 253] width 61 height 22
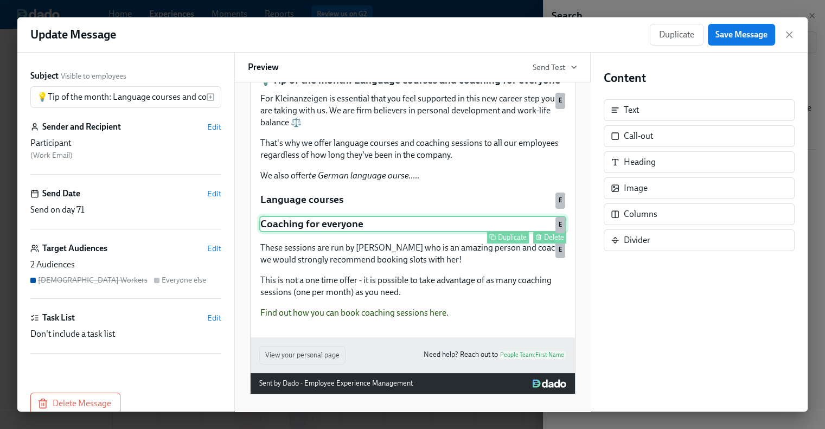
scroll to position [57, 0]
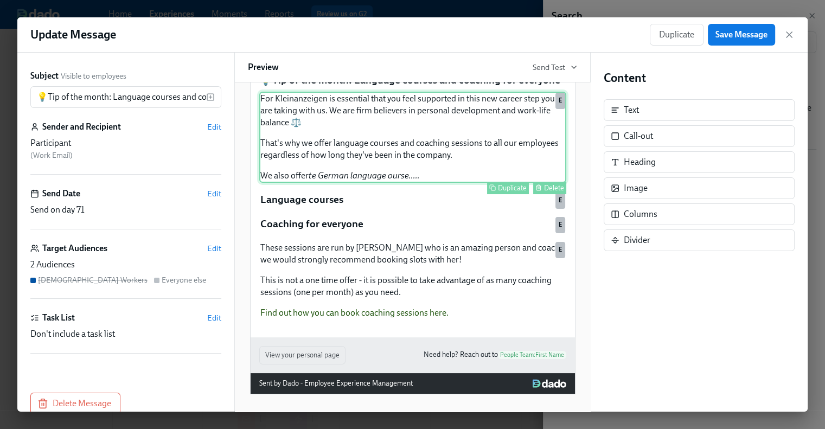
click at [429, 174] on div "For Kleinanzeigen is essential that you feel supported in this new career step …" at bounding box center [412, 137] width 307 height 91
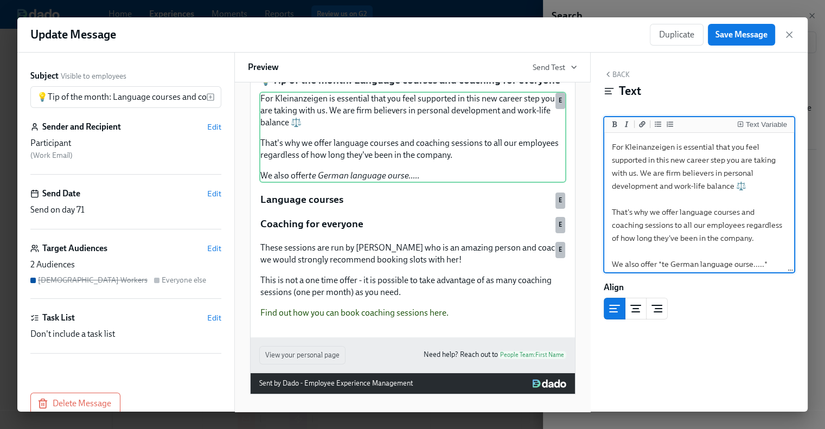
scroll to position [30, 0]
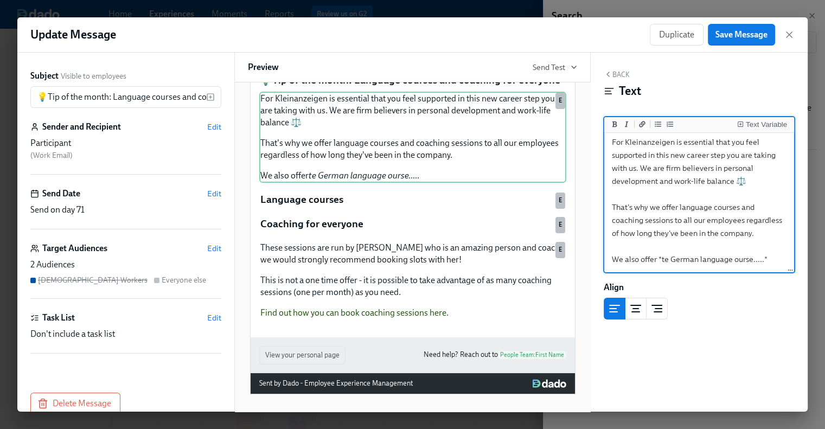
drag, startPoint x: 773, startPoint y: 247, endPoint x: 701, endPoint y: 230, distance: 74.0
click at [701, 230] on textarea "For Kleinanzeigen is essential that you feel supported in this new career step …" at bounding box center [698, 200] width 185 height 141
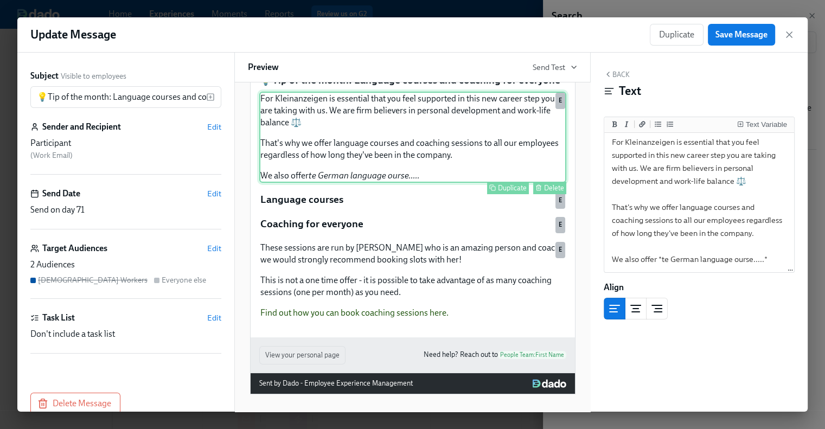
click at [424, 183] on div "For Kleinanzeigen is essential that you feel supported in this new career step …" at bounding box center [412, 137] width 307 height 91
drag, startPoint x: 424, startPoint y: 183, endPoint x: 380, endPoint y: 190, distance: 44.6
click at [380, 183] on div "For Kleinanzeigen is essential that you feel supported in this new career step …" at bounding box center [412, 137] width 307 height 91
click at [753, 243] on textarea "For Kleinanzeigen is essential that you feel supported in this new career step …" at bounding box center [698, 200] width 185 height 141
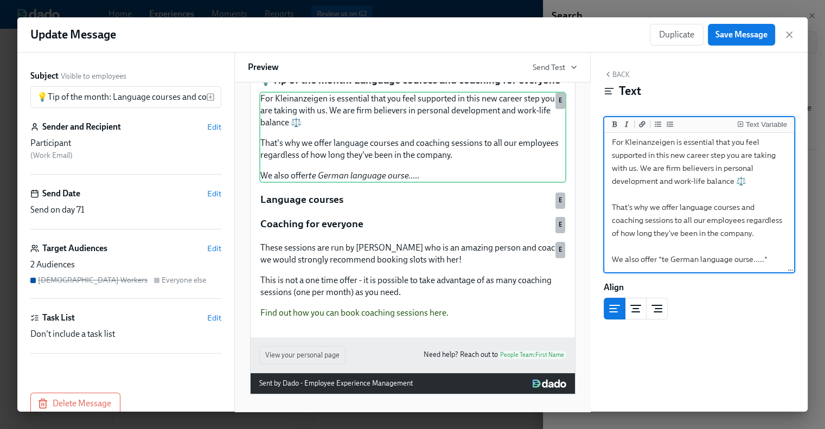
drag, startPoint x: 773, startPoint y: 245, endPoint x: 607, endPoint y: 229, distance: 167.2
click at [607, 229] on textarea "For Kleinanzeigen is essential that you feel supported in this new career step …" at bounding box center [698, 200] width 185 height 141
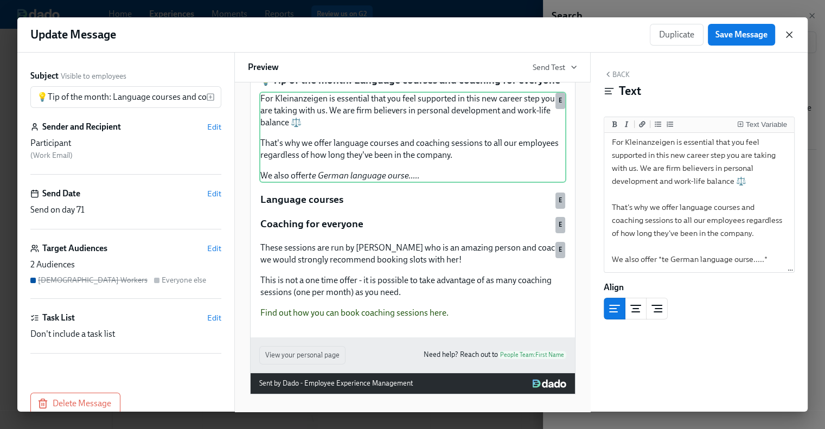
click at [789, 36] on icon "button" at bounding box center [788, 34] width 5 height 5
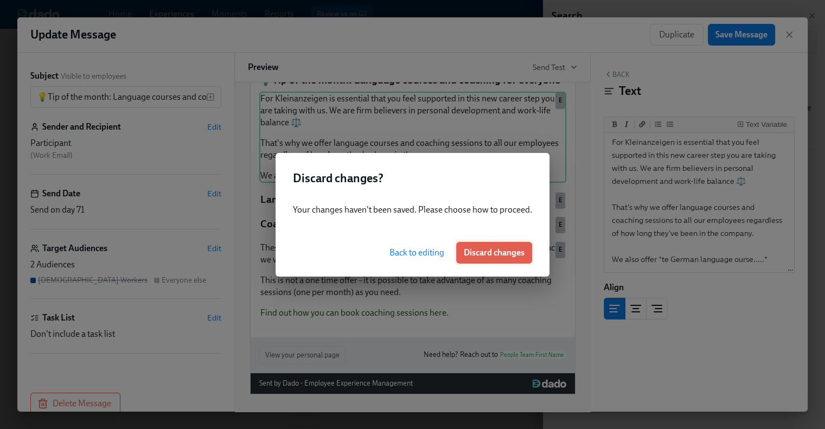
click at [508, 248] on span "Discard changes" at bounding box center [494, 252] width 61 height 11
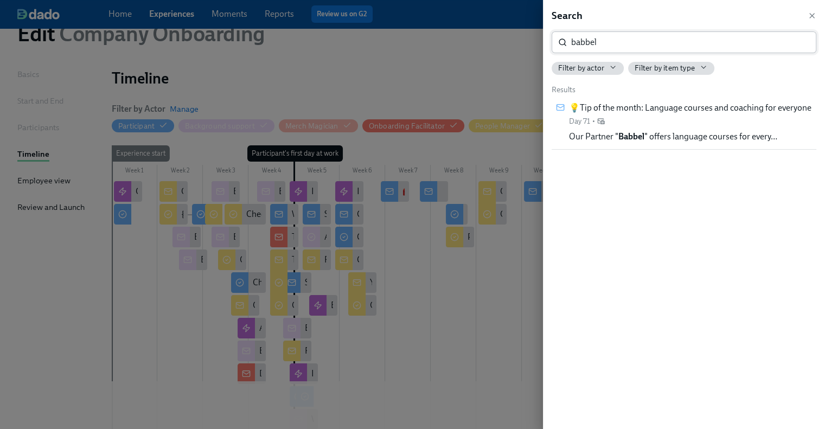
click at [749, 36] on input "babbel" at bounding box center [693, 42] width 245 height 22
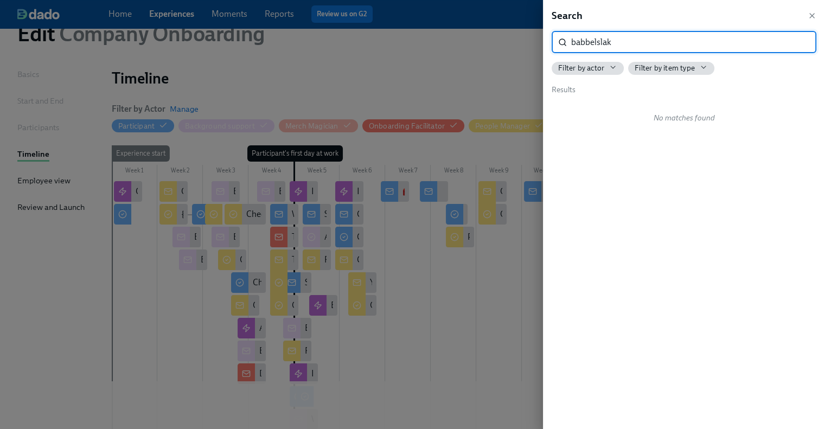
type input "babbelslak"
drag, startPoint x: 749, startPoint y: 36, endPoint x: 760, endPoint y: 35, distance: 11.4
click at [760, 35] on input "babbelslak" at bounding box center [693, 42] width 245 height 22
click at [798, 40] on input "babbelslak" at bounding box center [693, 42] width 245 height 22
click at [720, 45] on input "search" at bounding box center [693, 42] width 245 height 22
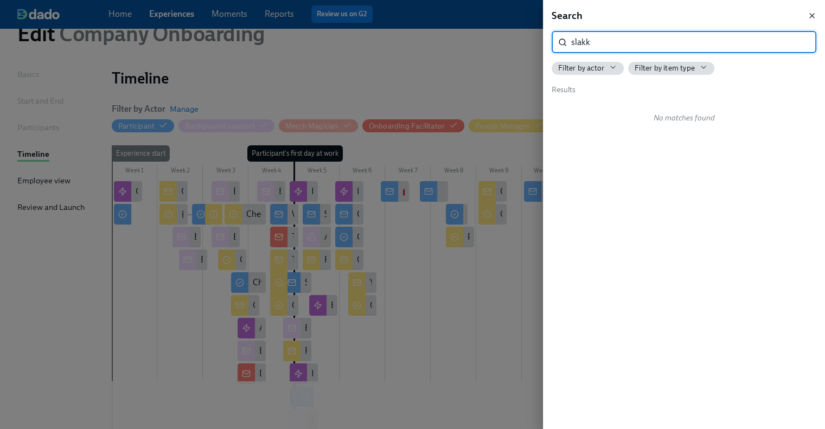
type input "slakk"
click at [815, 15] on icon "button" at bounding box center [811, 15] width 9 height 9
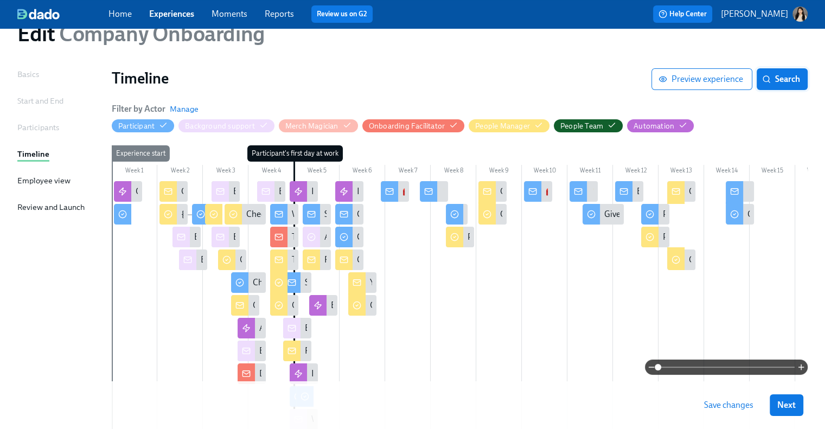
click at [795, 76] on span "Search" at bounding box center [782, 79] width 36 height 11
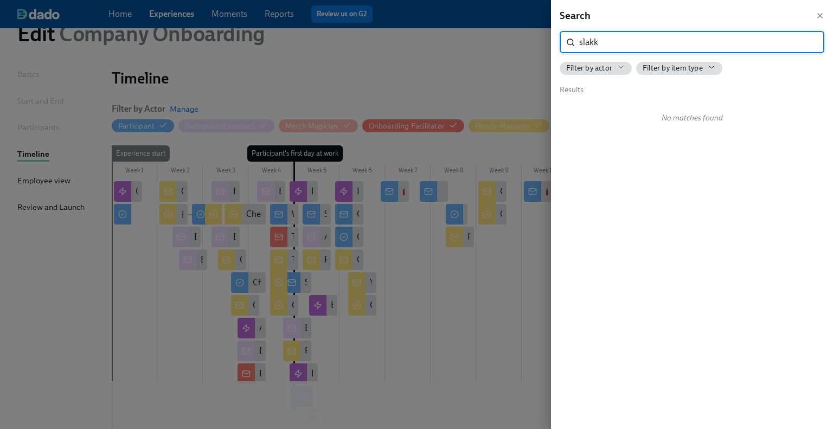
click at [592, 41] on input "slakk" at bounding box center [701, 42] width 245 height 22
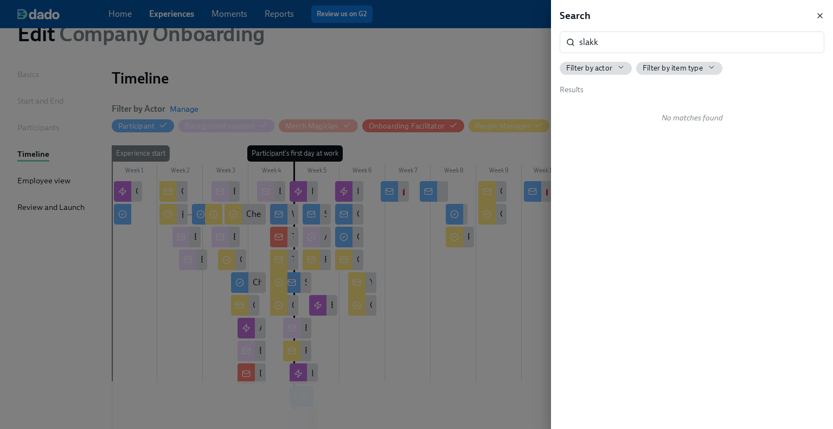
click at [818, 14] on icon "button" at bounding box center [820, 16] width 4 height 4
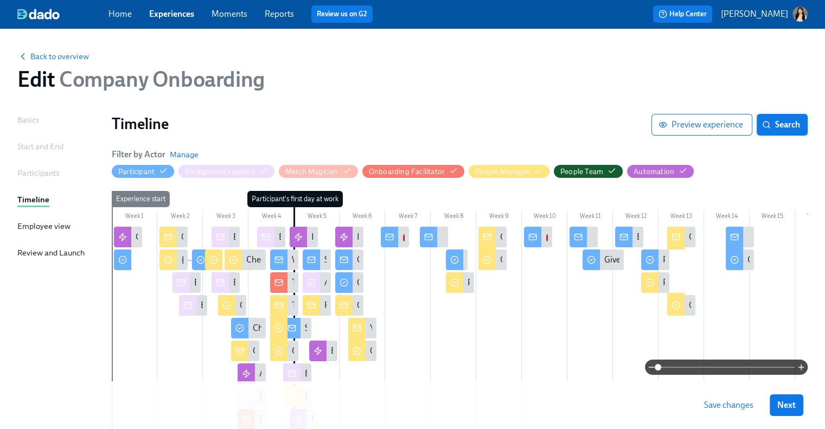
click at [779, 125] on span "Search" at bounding box center [782, 124] width 36 height 11
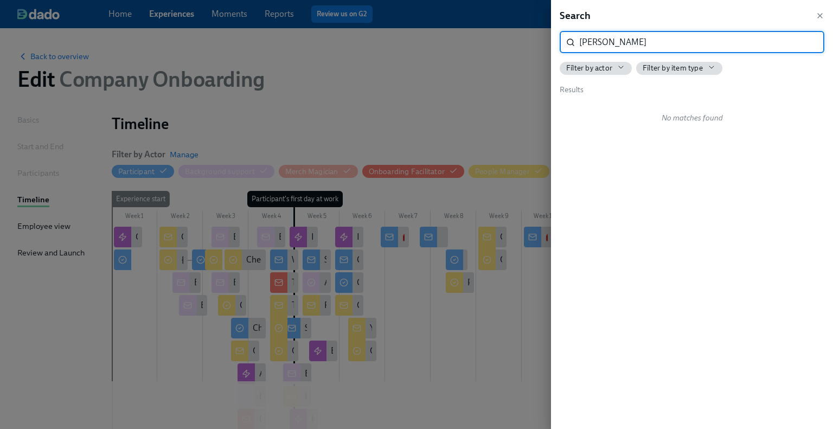
click at [590, 43] on input "[PERSON_NAME]" at bounding box center [701, 42] width 245 height 22
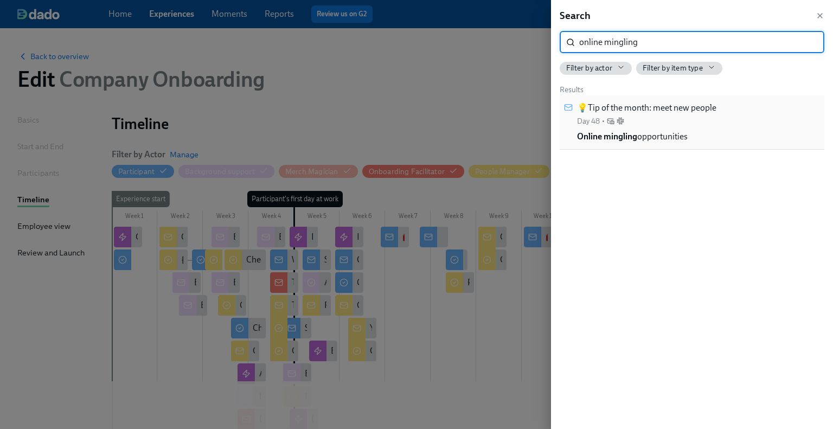
type input "online mingling"
click at [640, 142] on span "Online mingling opportunities" at bounding box center [632, 137] width 111 height 12
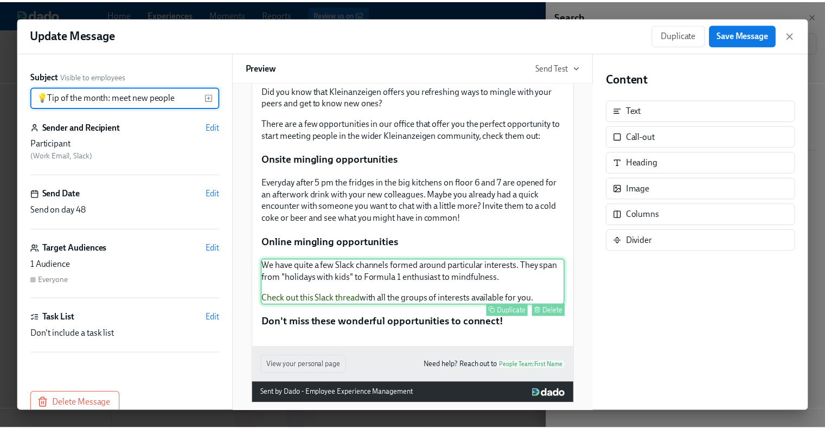
scroll to position [95, 0]
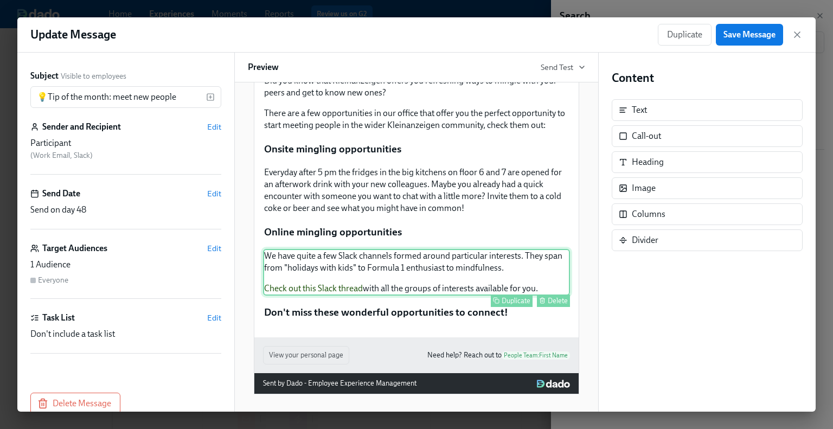
click at [338, 296] on div "Duplicate Delete" at bounding box center [417, 300] width 305 height 12
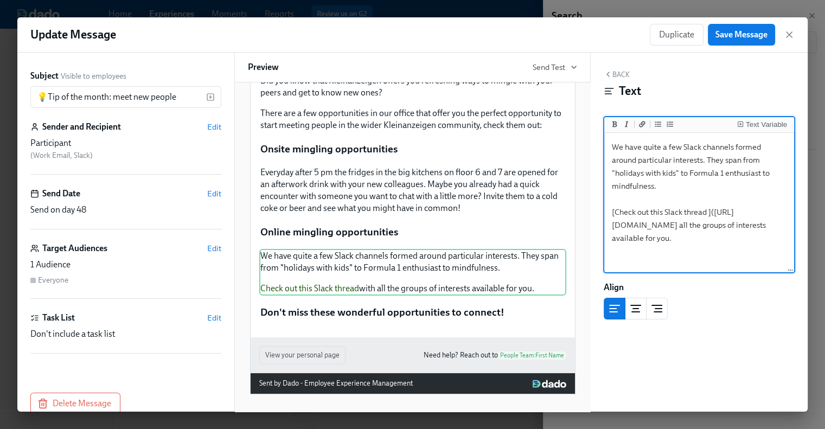
scroll to position [43, 0]
drag, startPoint x: 617, startPoint y: 211, endPoint x: 698, endPoint y: 228, distance: 83.6
click at [698, 228] on textarea "We have quite a few Slack channels formed around particular interests. They spa…" at bounding box center [698, 203] width 185 height 136
click at [639, 211] on textarea "We have quite a few Slack channels formed around particular interests. They spa…" at bounding box center [698, 203] width 185 height 136
drag, startPoint x: 613, startPoint y: 210, endPoint x: 701, endPoint y: 228, distance: 89.5
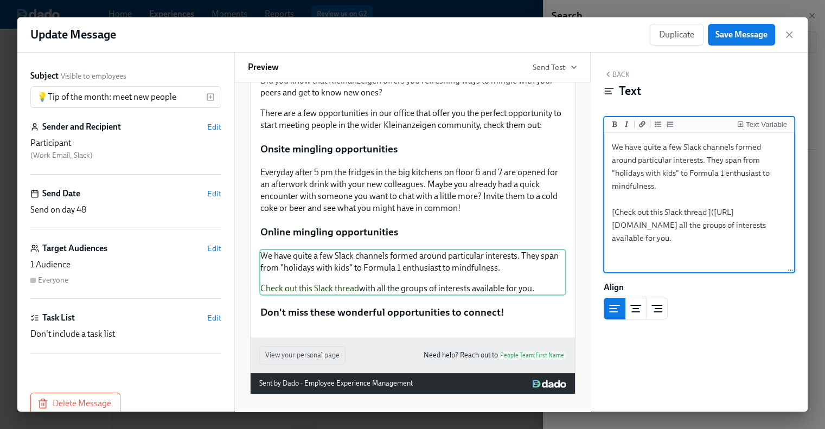
click at [701, 228] on textarea "We have quite a few Slack channels formed around particular interests. They spa…" at bounding box center [698, 203] width 185 height 136
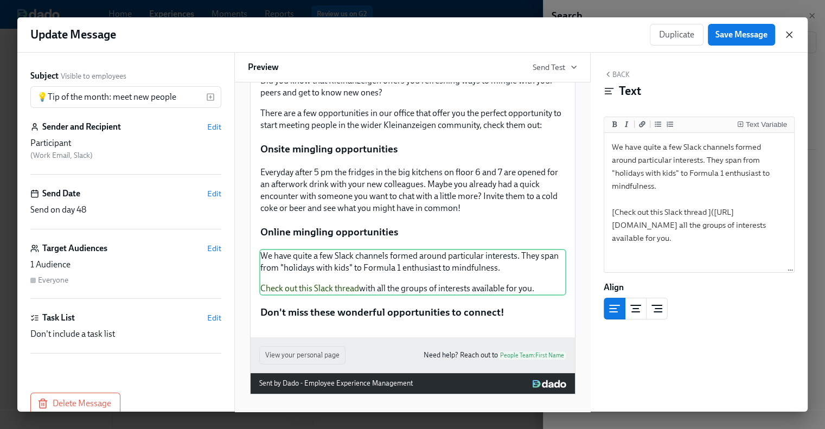
click at [792, 30] on icon "button" at bounding box center [789, 34] width 11 height 11
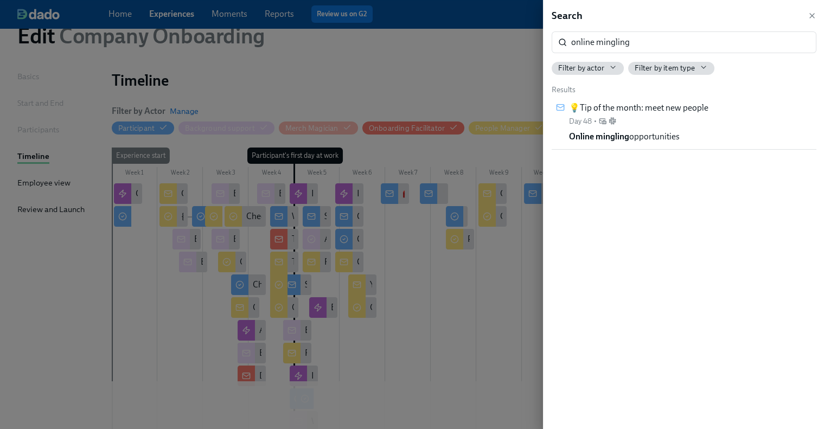
click at [813, 21] on div "Search" at bounding box center [683, 16] width 265 height 14
click at [811, 9] on div "Search" at bounding box center [683, 16] width 265 height 14
click at [811, 12] on icon "button" at bounding box center [811, 15] width 9 height 9
